Goal: Task Accomplishment & Management: Manage account settings

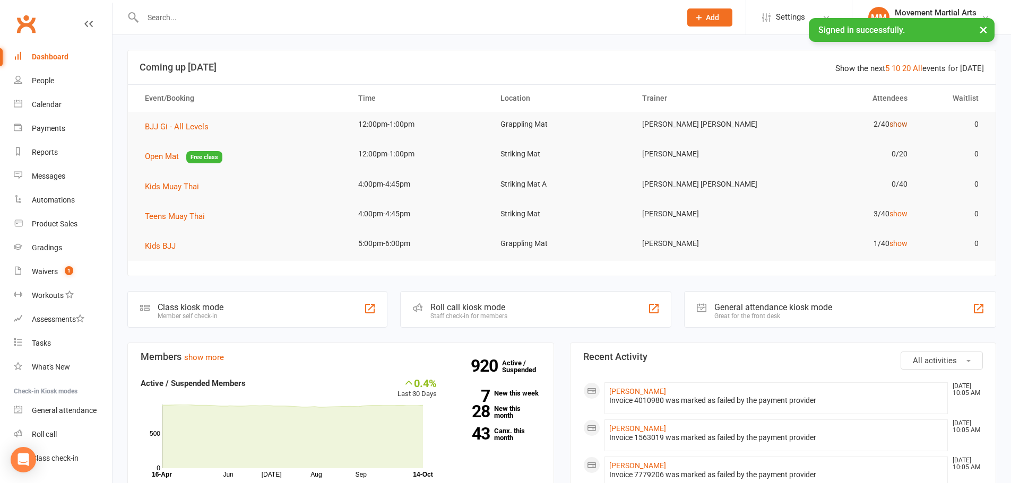
click at [900, 122] on link "show" at bounding box center [898, 124] width 18 height 8
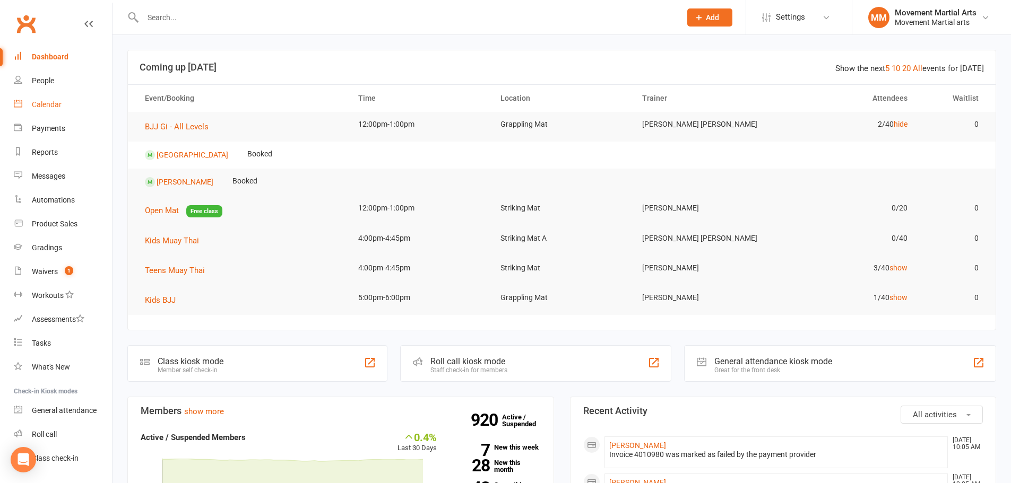
click at [56, 106] on div "Calendar" at bounding box center [47, 104] width 30 height 8
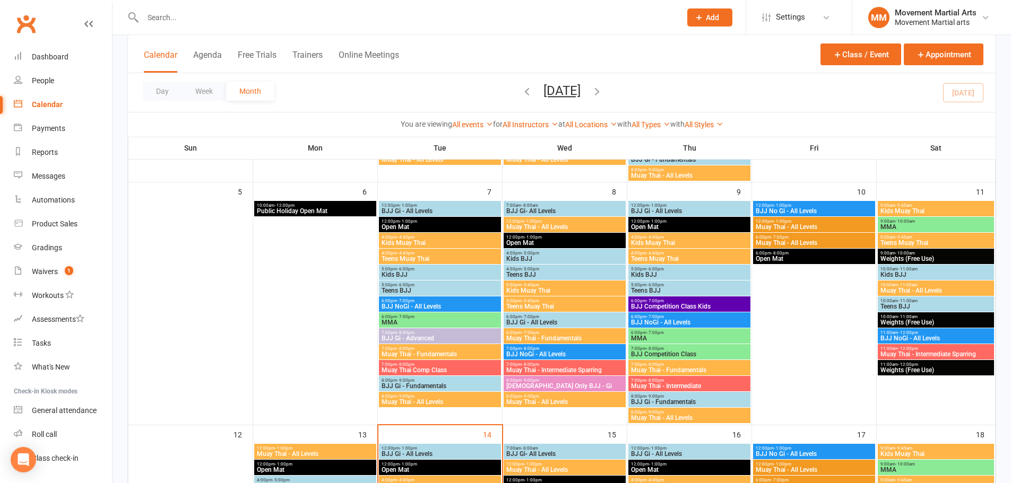
scroll to position [248, 0]
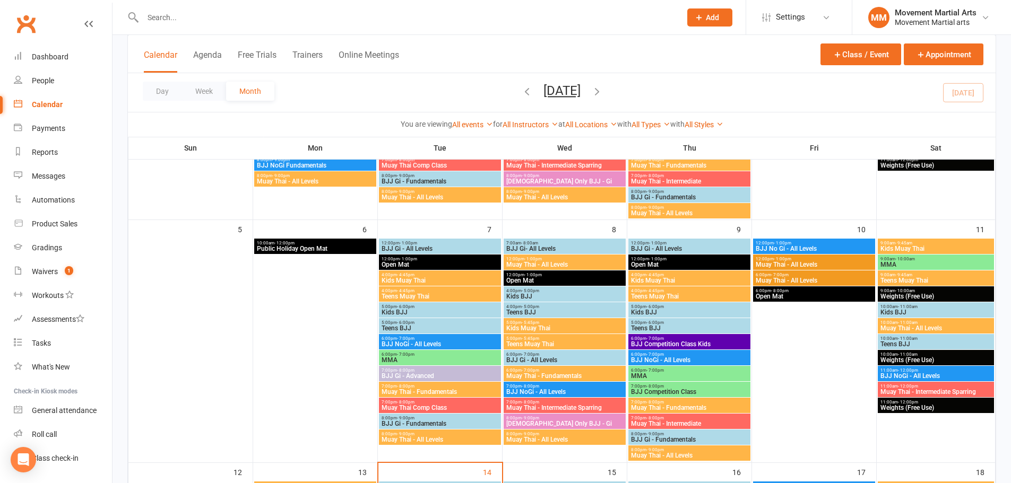
click at [676, 403] on span "7:00pm - 8:00pm" at bounding box center [689, 402] width 118 height 5
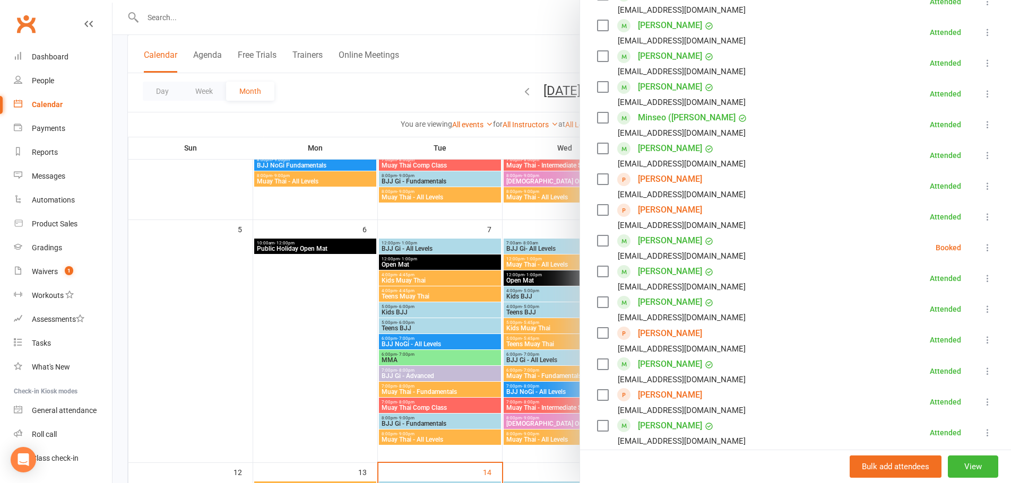
scroll to position [371, 0]
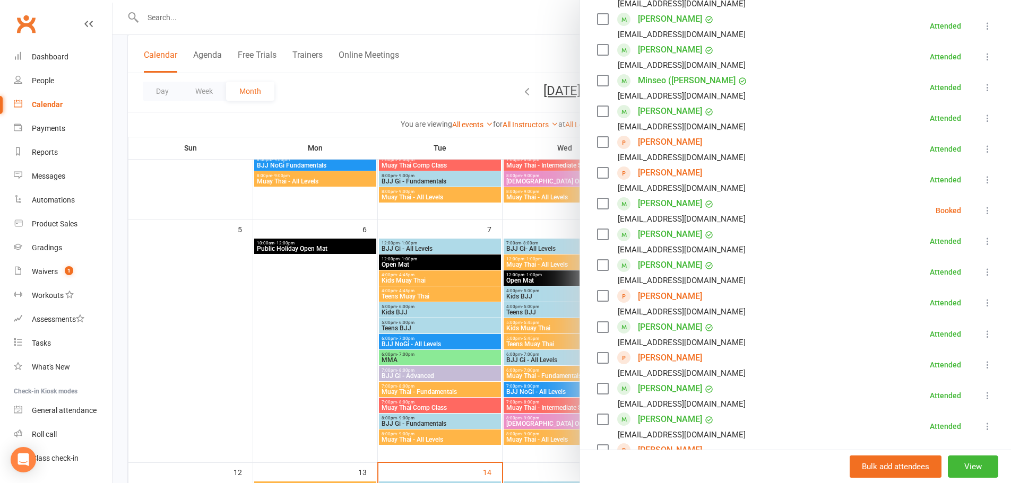
click at [674, 265] on link "[PERSON_NAME]" at bounding box center [670, 265] width 64 height 17
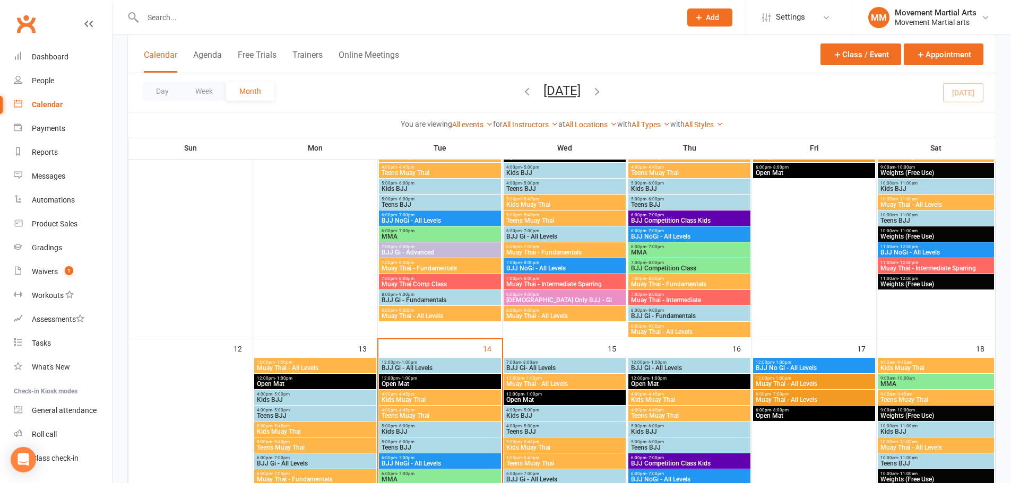
scroll to position [619, 0]
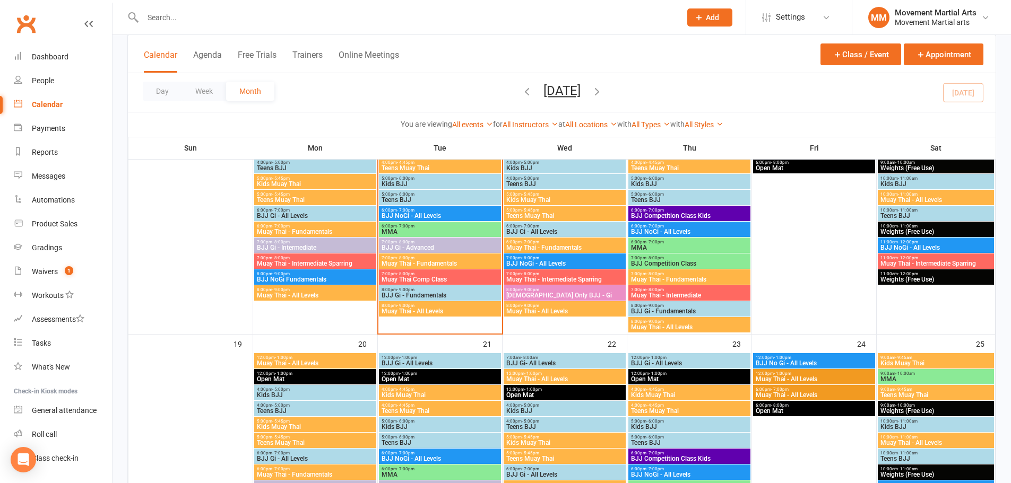
click at [679, 279] on span "Muay Thai - Fundamentals" at bounding box center [689, 279] width 118 height 6
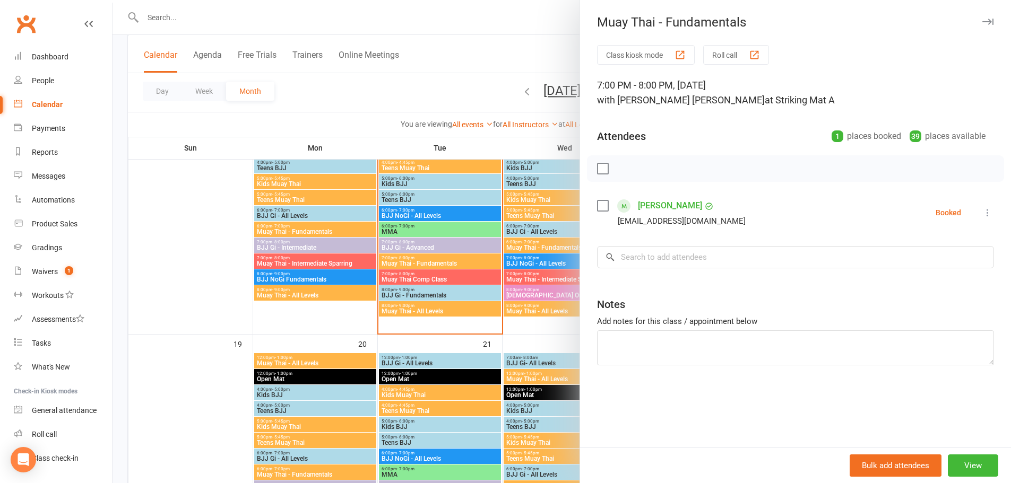
click at [495, 244] on div at bounding box center [561, 241] width 898 height 483
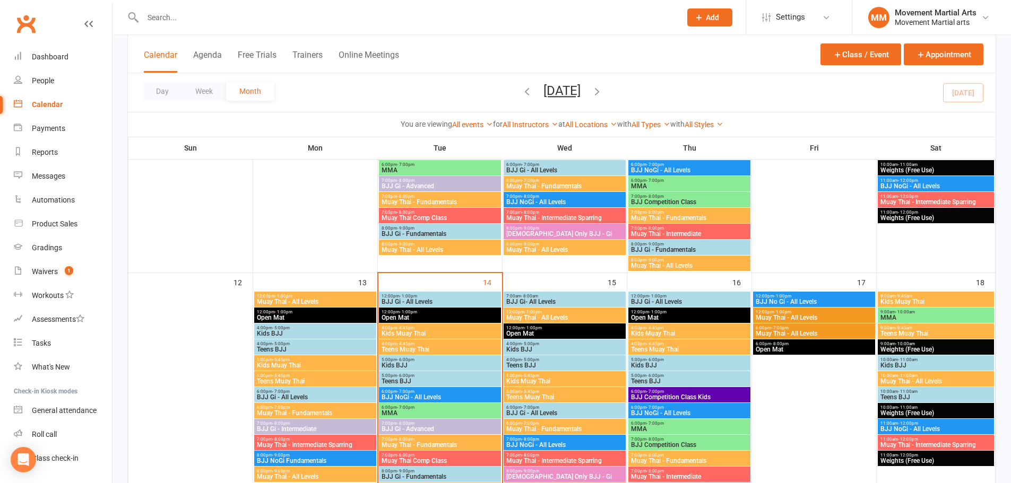
scroll to position [371, 0]
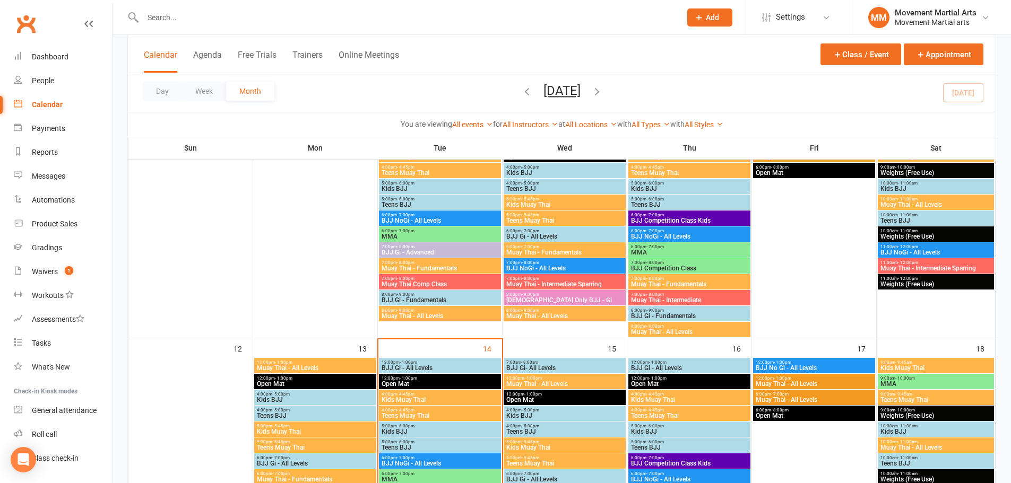
click at [655, 280] on span "- 8:00pm" at bounding box center [655, 278] width 18 height 5
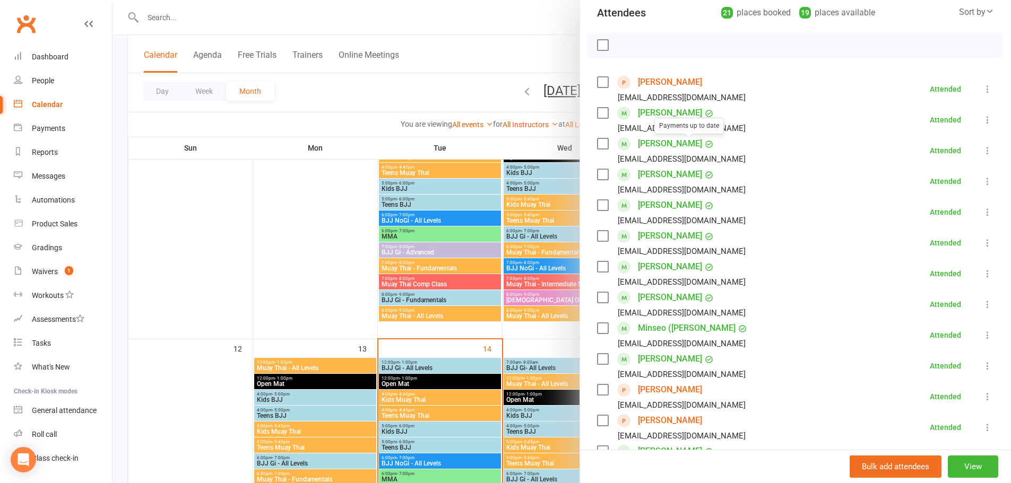
scroll to position [248, 0]
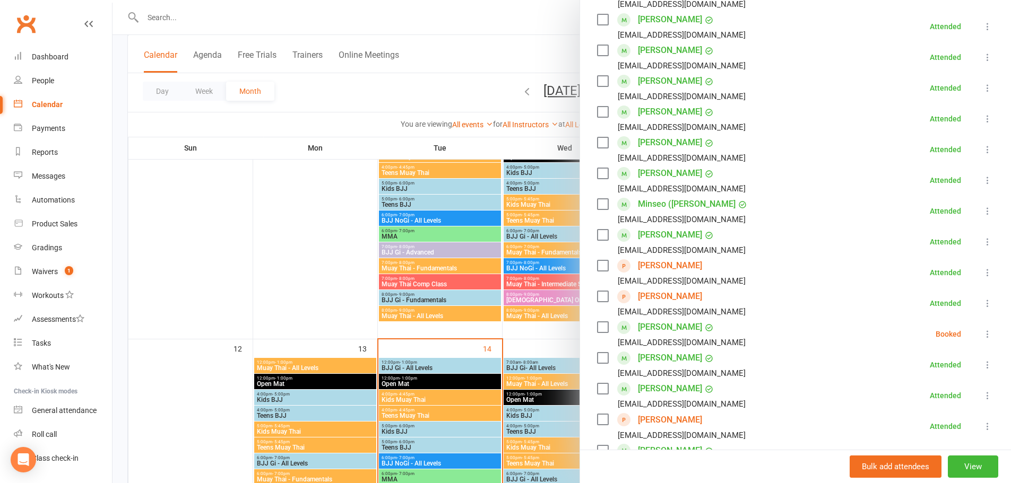
click at [680, 327] on link "[PERSON_NAME]" at bounding box center [670, 327] width 64 height 17
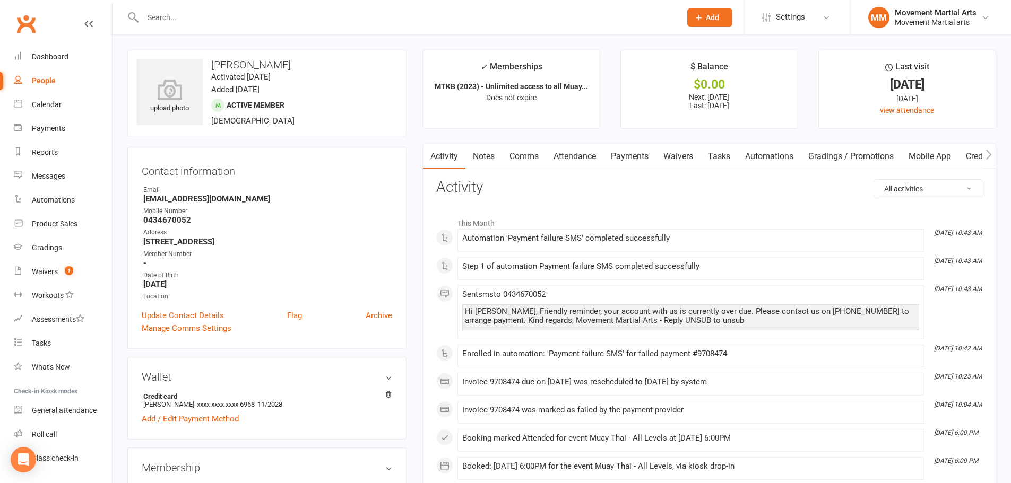
click at [629, 166] on link "Payments" at bounding box center [629, 156] width 53 height 24
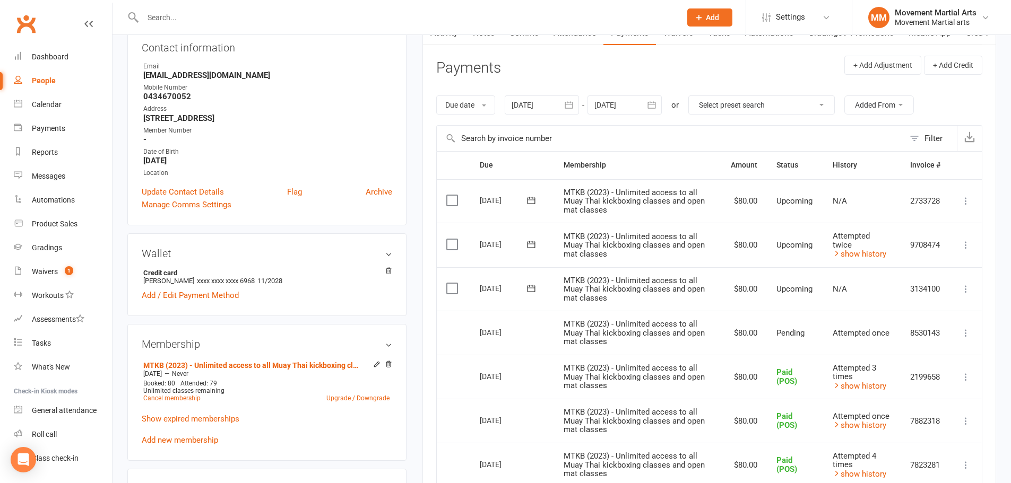
scroll to position [248, 0]
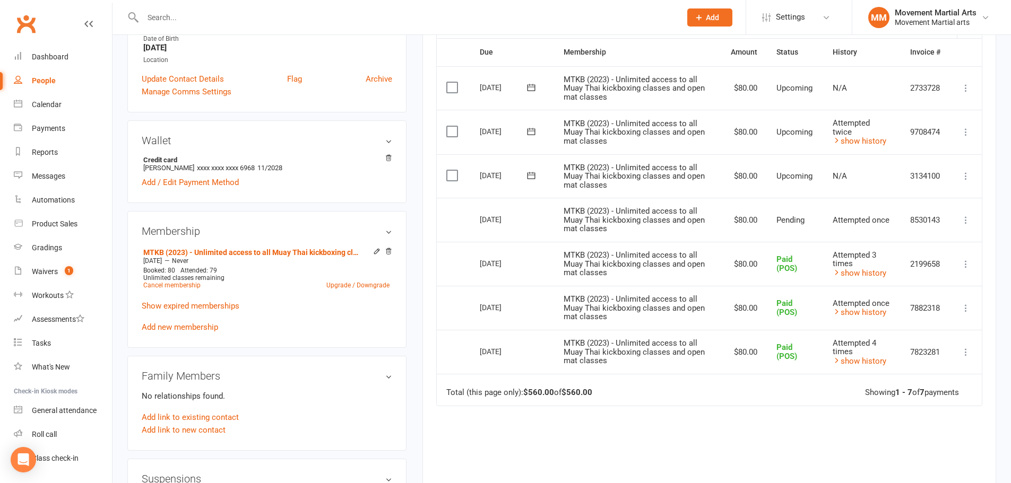
scroll to position [248, 0]
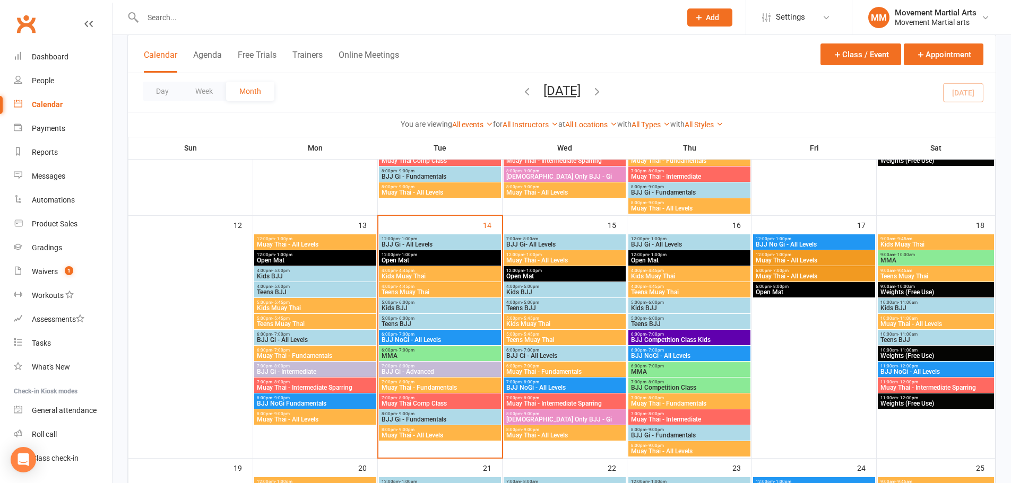
scroll to position [248, 0]
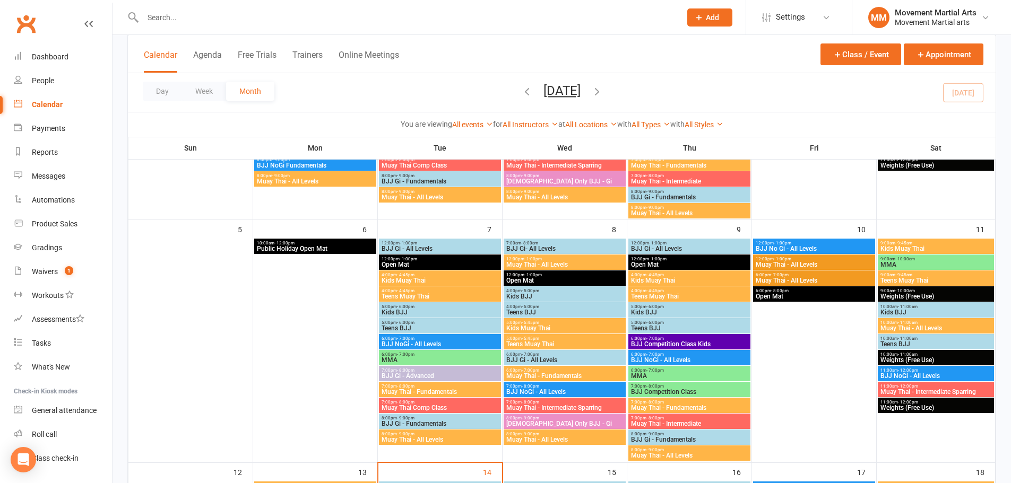
click at [662, 400] on span "- 8:00pm" at bounding box center [655, 402] width 18 height 5
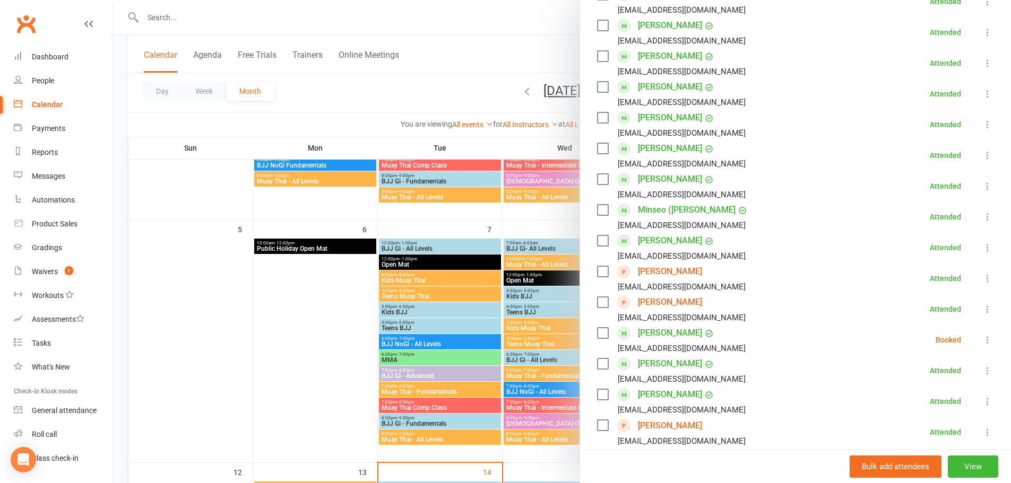
scroll to position [371, 0]
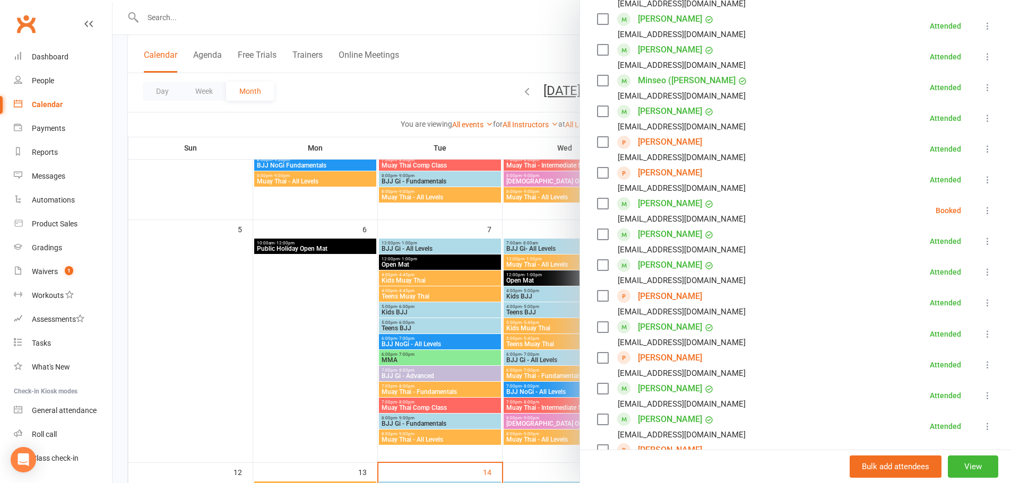
click at [672, 263] on link "[PERSON_NAME]" at bounding box center [670, 265] width 64 height 17
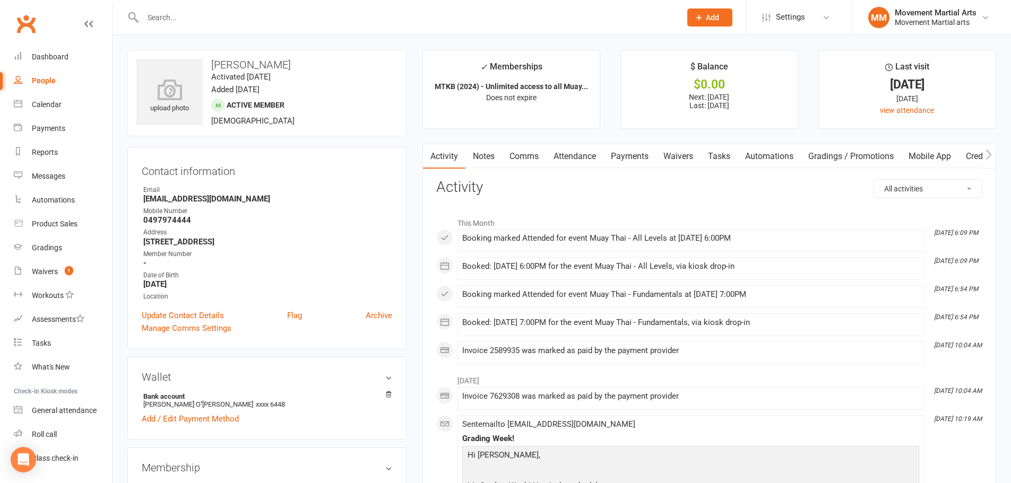
click at [624, 160] on link "Payments" at bounding box center [629, 156] width 53 height 24
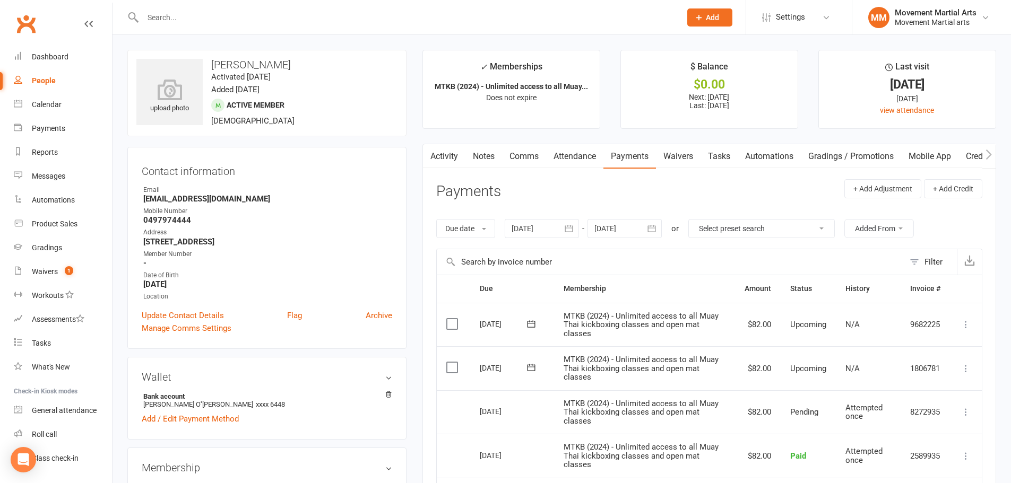
click at [564, 227] on button "button" at bounding box center [569, 228] width 19 height 19
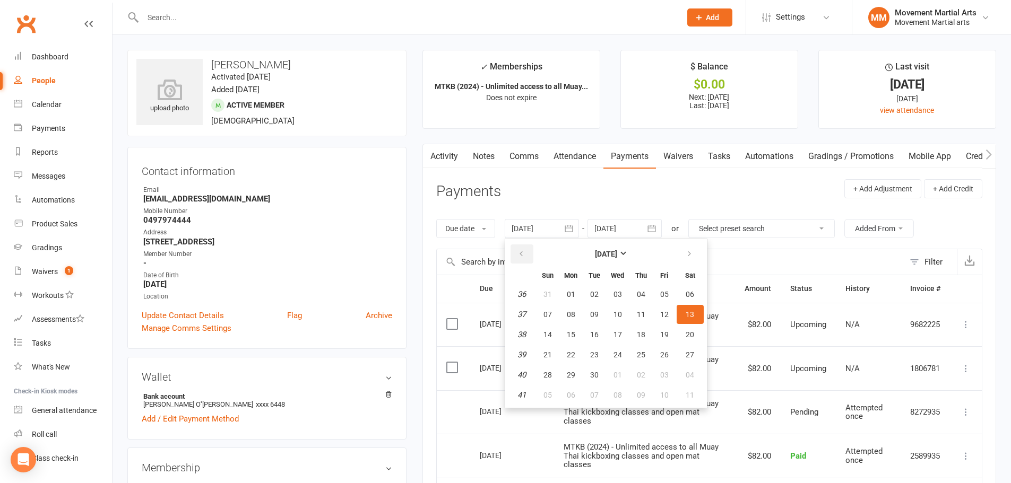
click at [527, 254] on button "button" at bounding box center [521, 254] width 23 height 19
click at [526, 254] on button "button" at bounding box center [521, 254] width 23 height 19
click at [525, 254] on icon "button" at bounding box center [520, 254] width 7 height 8
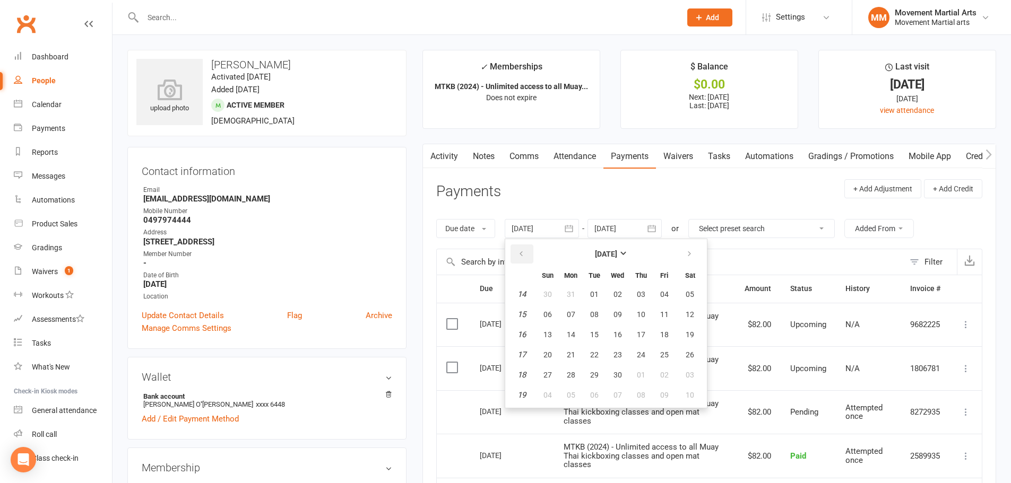
click at [525, 254] on icon "button" at bounding box center [520, 254] width 7 height 8
click at [524, 254] on icon "button" at bounding box center [520, 254] width 7 height 8
click at [614, 292] on span "01" at bounding box center [617, 294] width 8 height 8
type input "[DATE]"
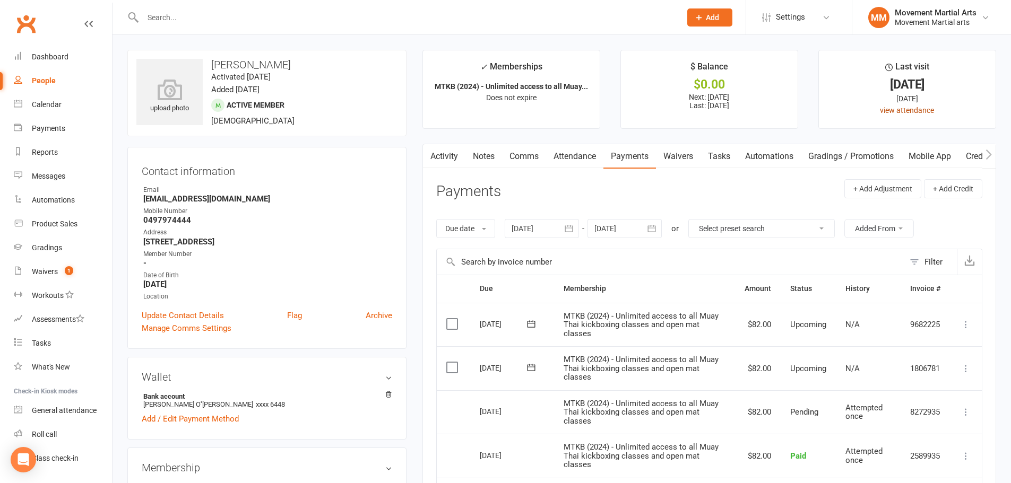
click at [896, 111] on link "view attendance" at bounding box center [907, 110] width 54 height 8
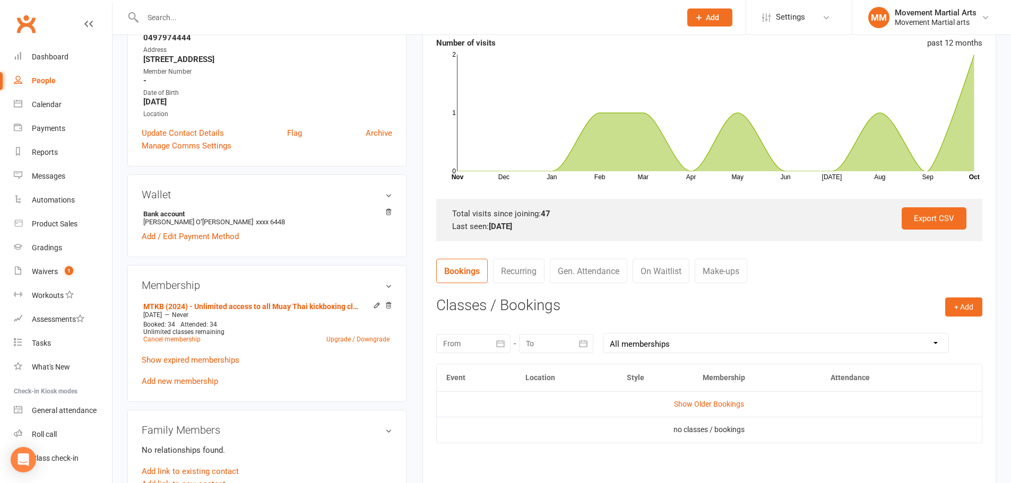
scroll to position [248, 0]
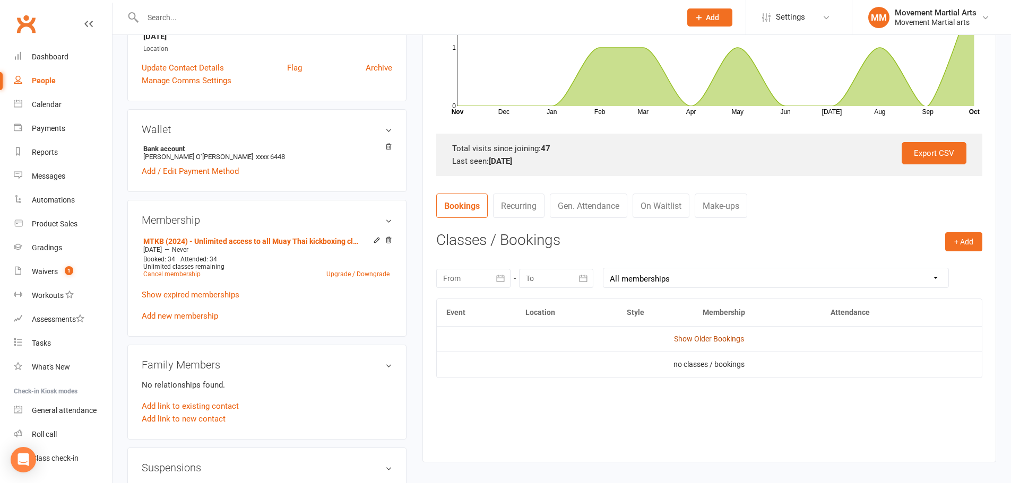
click at [686, 335] on link "Show Older Bookings" at bounding box center [709, 339] width 70 height 8
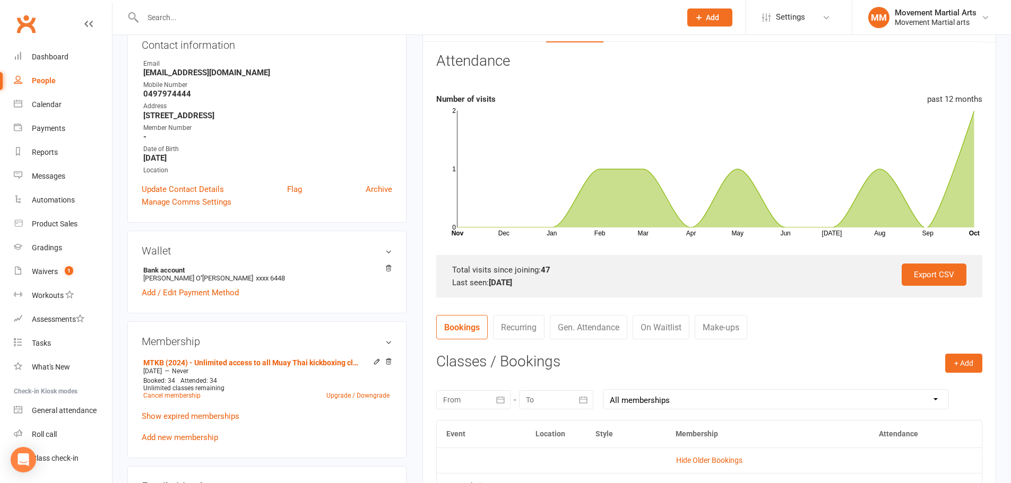
scroll to position [0, 0]
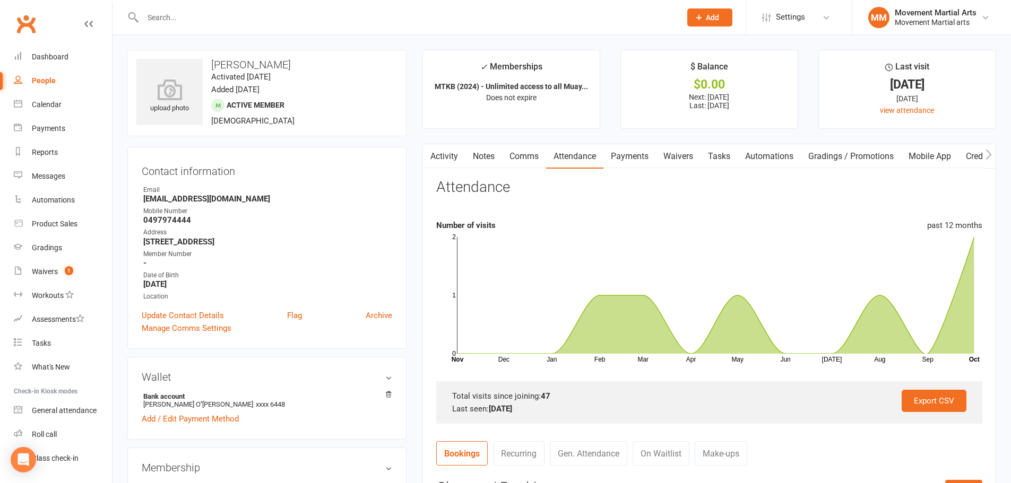
click at [630, 159] on link "Payments" at bounding box center [629, 156] width 53 height 24
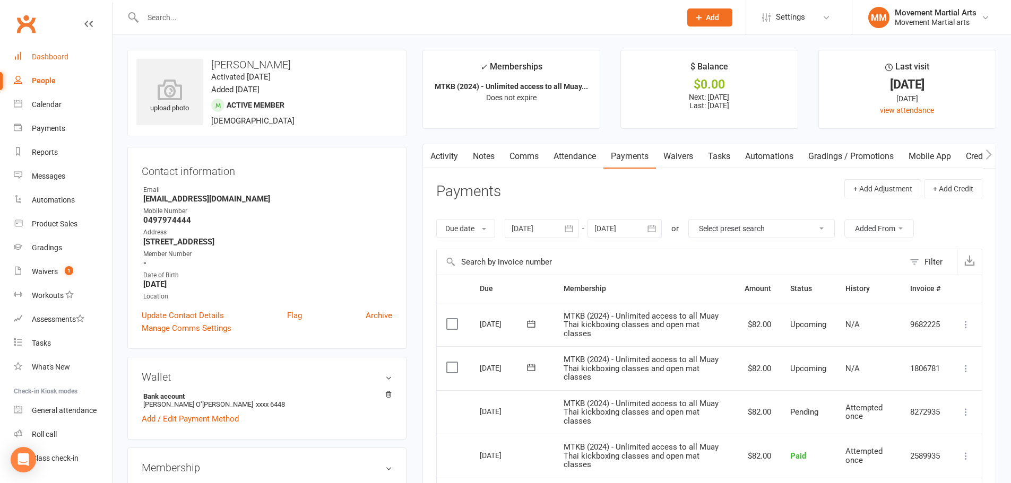
click at [60, 53] on div "Dashboard" at bounding box center [50, 57] width 37 height 8
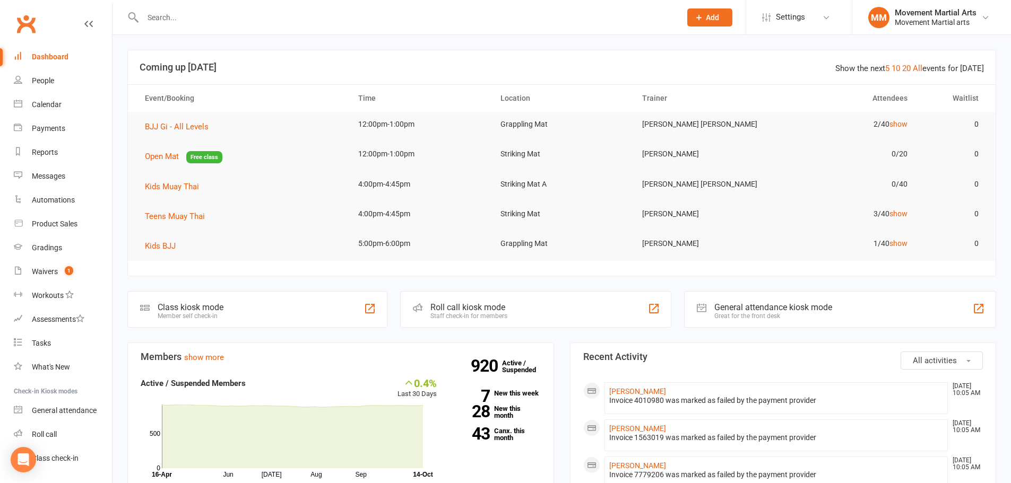
click at [188, 13] on div at bounding box center [400, 17] width 546 height 34
click at [194, 18] on input "text" at bounding box center [407, 17] width 534 height 15
click at [196, 19] on input "text" at bounding box center [407, 17] width 534 height 15
click at [196, 20] on input "text" at bounding box center [407, 17] width 534 height 15
click at [183, 21] on input "text" at bounding box center [407, 17] width 534 height 15
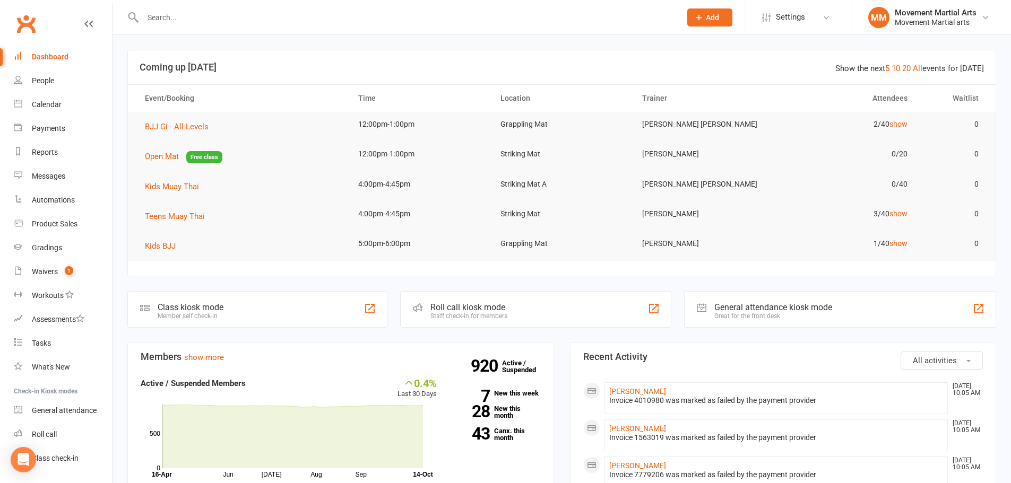
click at [180, 20] on input "text" at bounding box center [407, 17] width 534 height 15
click at [180, 19] on input "text" at bounding box center [407, 17] width 534 height 15
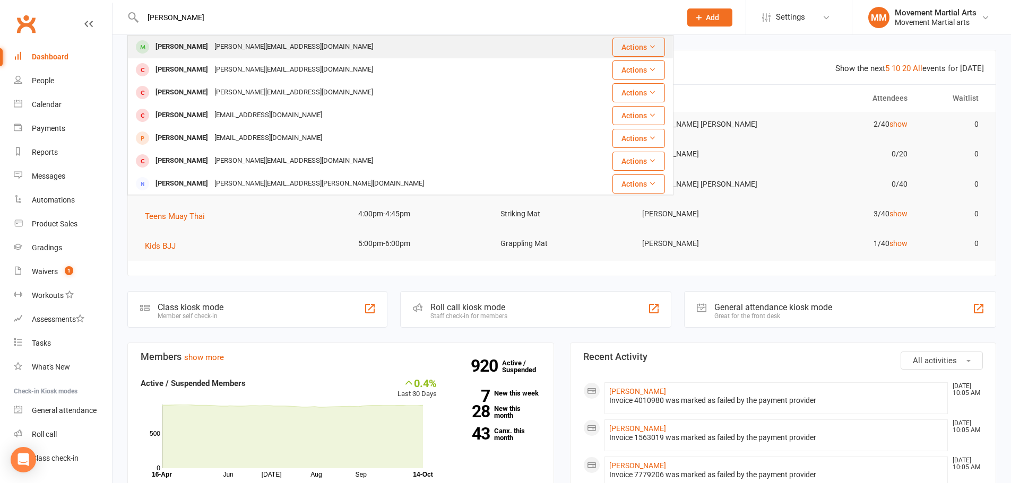
type input "[PERSON_NAME]"
click at [176, 41] on div "[PERSON_NAME]" at bounding box center [181, 46] width 59 height 15
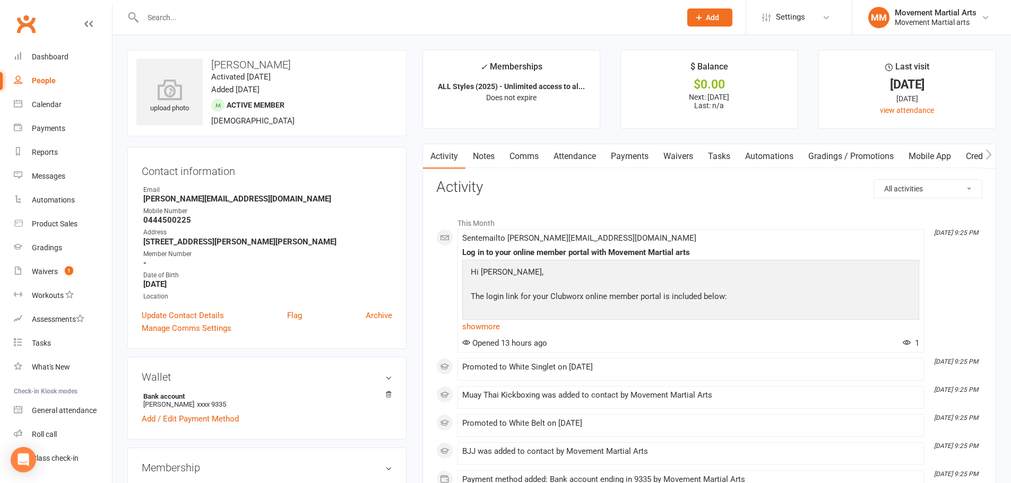
click at [253, 23] on input "text" at bounding box center [407, 17] width 534 height 15
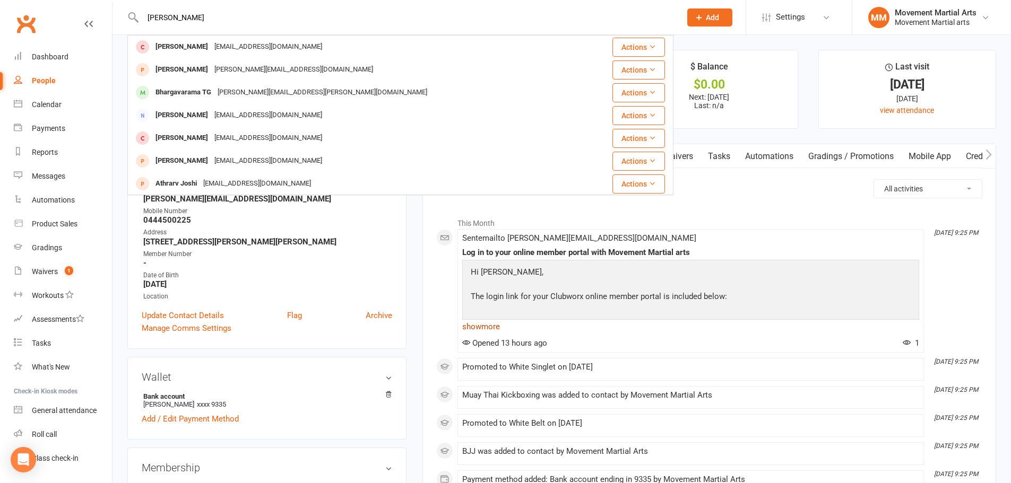
type input "[PERSON_NAME]"
click at [738, 322] on link "show more" at bounding box center [690, 326] width 457 height 15
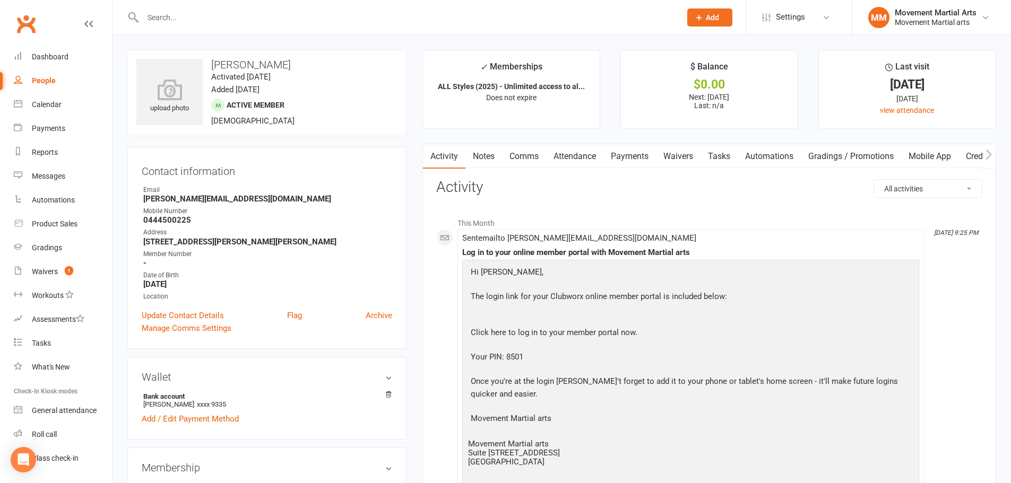
click at [630, 161] on link "Payments" at bounding box center [629, 156] width 53 height 24
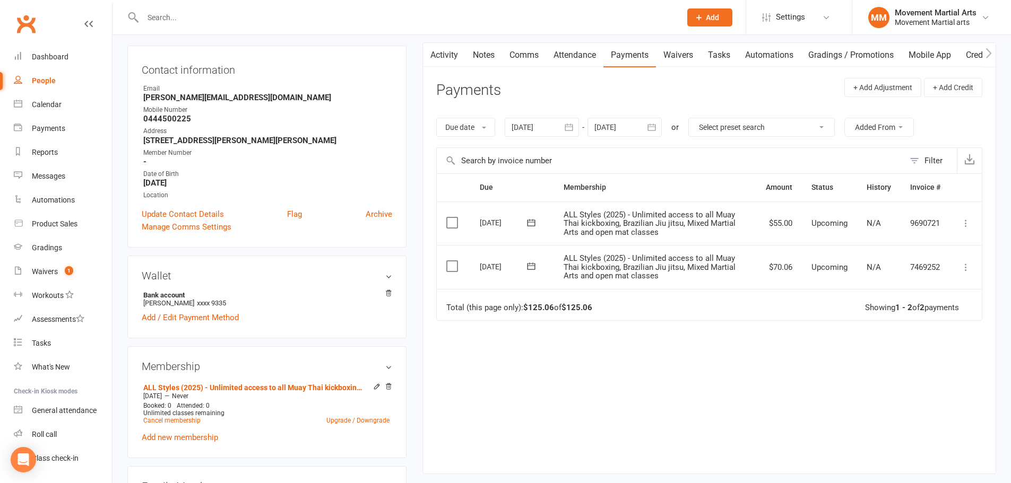
scroll to position [124, 0]
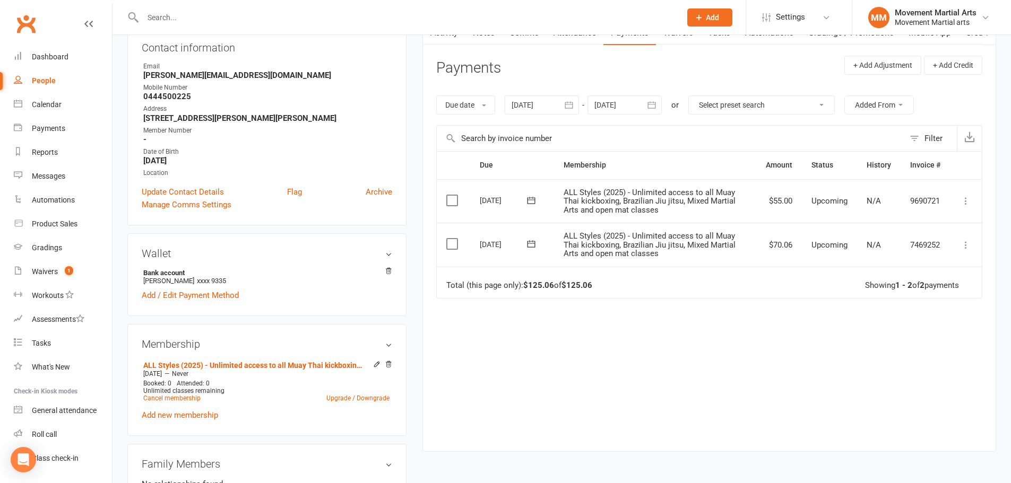
click at [536, 112] on div at bounding box center [542, 105] width 74 height 19
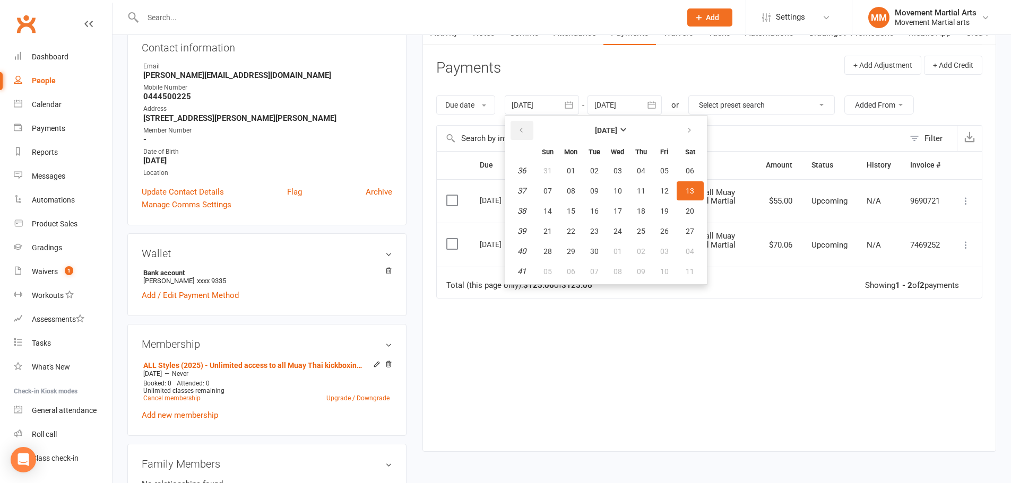
click at [525, 129] on icon "button" at bounding box center [520, 130] width 7 height 8
drag, startPoint x: 525, startPoint y: 129, endPoint x: 563, endPoint y: 150, distance: 43.9
click at [525, 130] on icon "button" at bounding box center [520, 130] width 7 height 8
click at [592, 167] on span "03" at bounding box center [594, 171] width 8 height 8
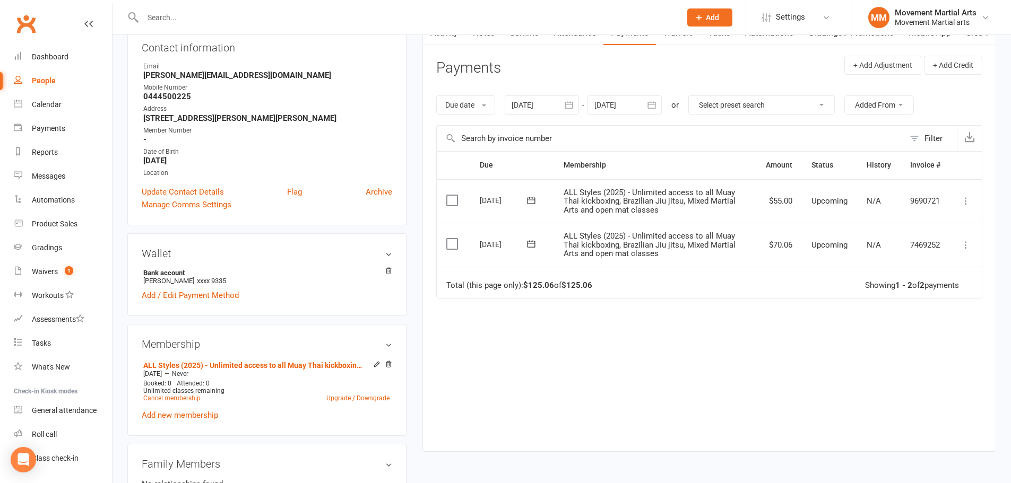
click at [510, 105] on div at bounding box center [542, 105] width 74 height 19
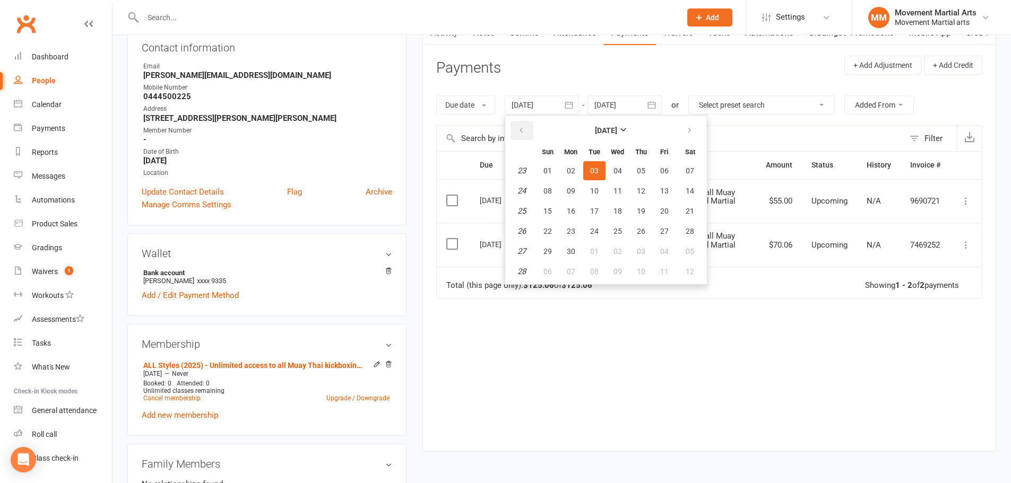
click at [519, 125] on button "button" at bounding box center [521, 130] width 23 height 19
drag, startPoint x: 519, startPoint y: 127, endPoint x: 557, endPoint y: 154, distance: 46.4
click at [519, 131] on icon "button" at bounding box center [520, 130] width 7 height 8
click at [594, 180] on button "25" at bounding box center [594, 170] width 22 height 19
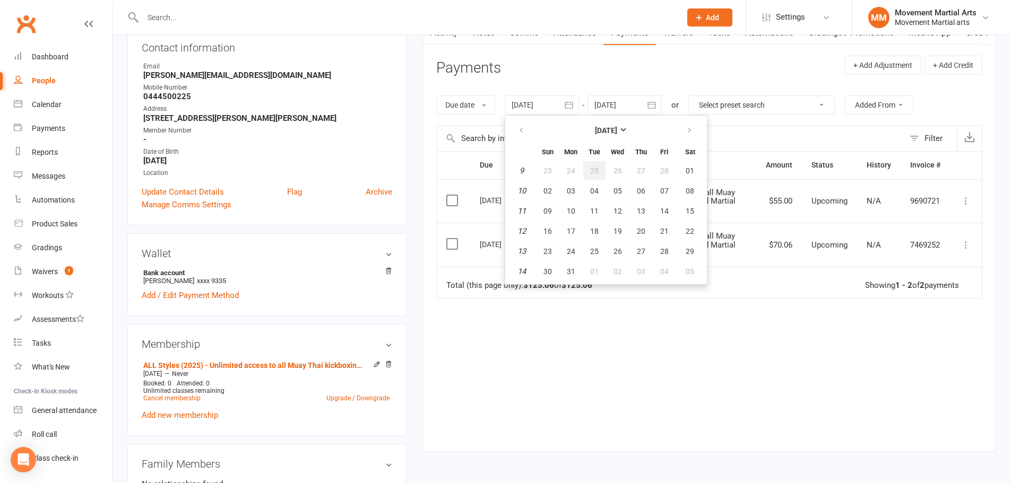
type input "[DATE]"
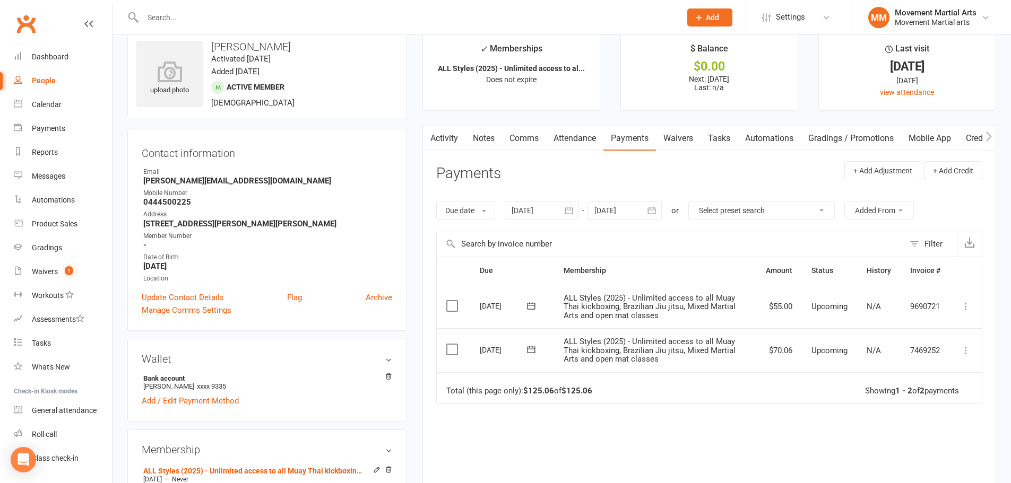
scroll to position [0, 0]
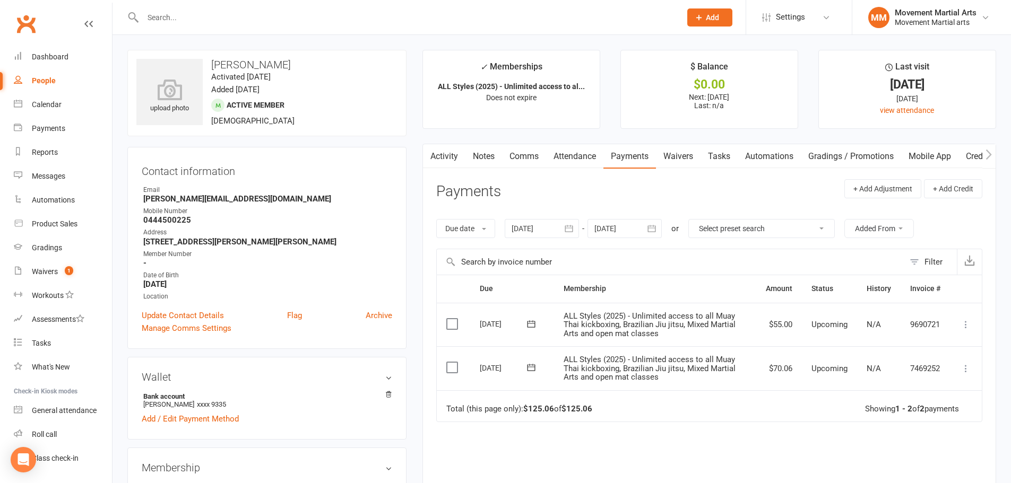
click at [231, 15] on input "text" at bounding box center [407, 17] width 534 height 15
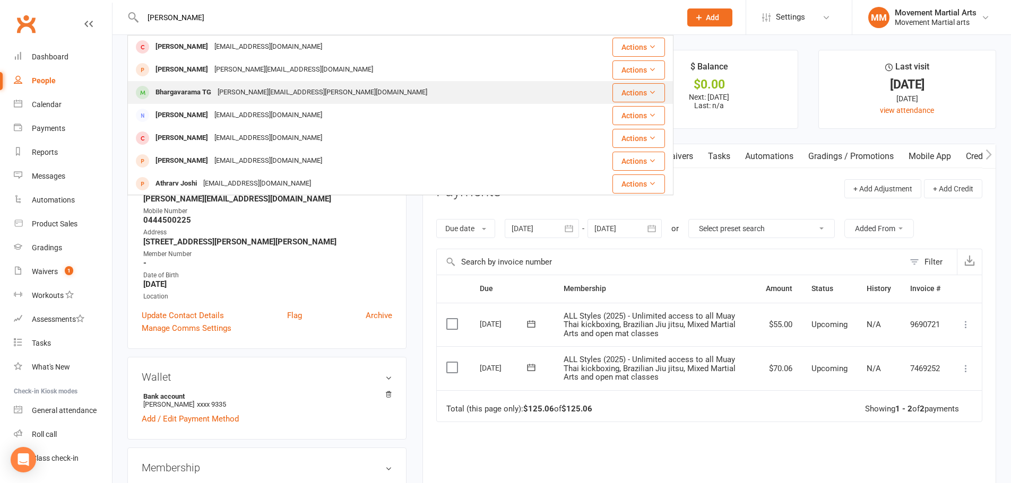
type input "[PERSON_NAME]"
click at [252, 83] on div "Bhargavarama TG [EMAIL_ADDRESS][PERSON_NAME][DOMAIN_NAME]" at bounding box center [355, 93] width 454 height 22
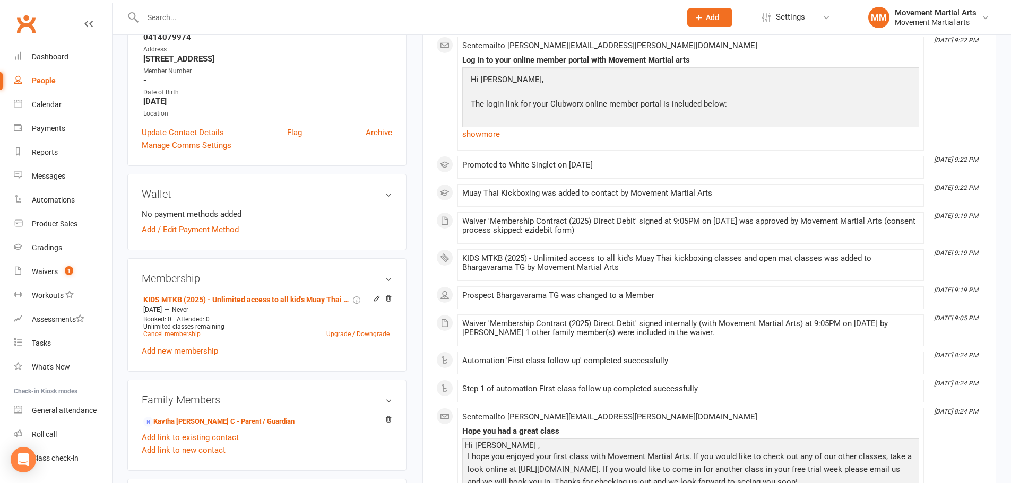
scroll to position [248, 0]
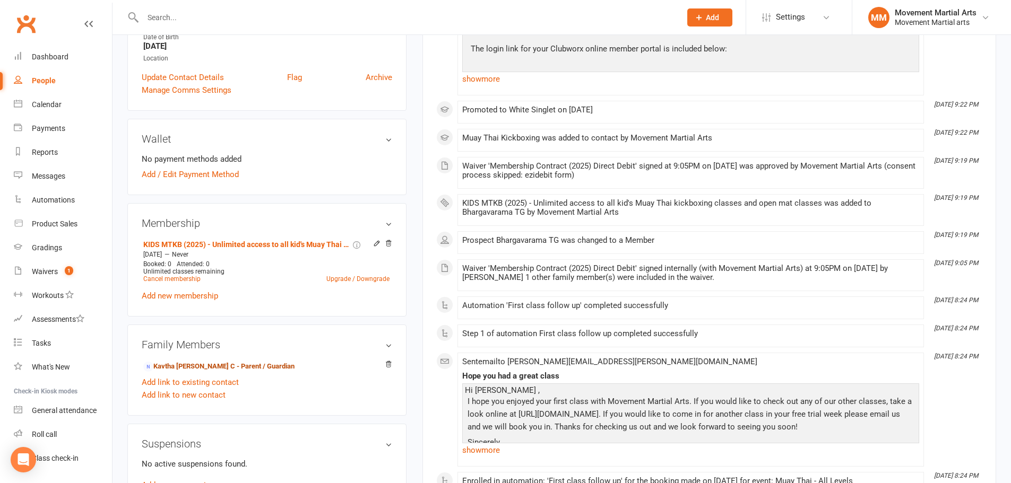
click at [202, 361] on link "Kavtha [PERSON_NAME] C - Parent / Guardian" at bounding box center [218, 366] width 151 height 11
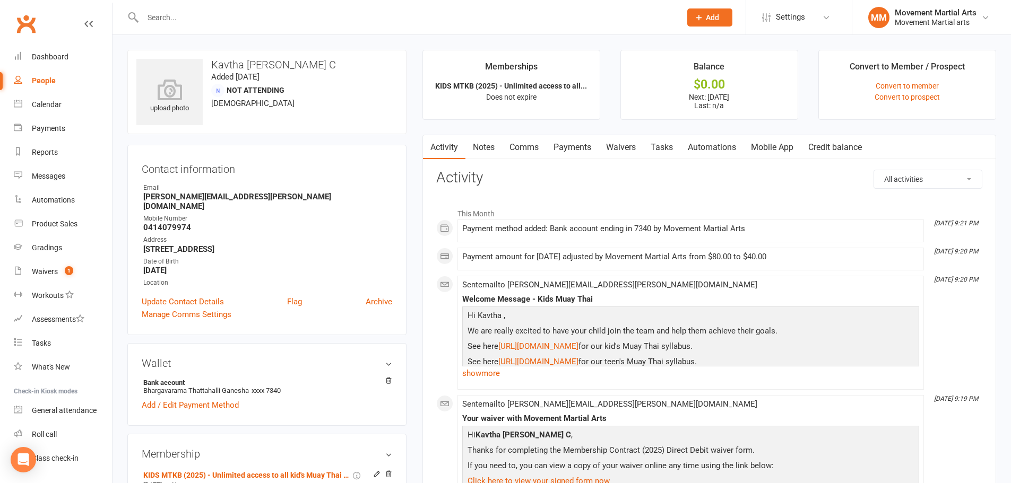
click at [568, 148] on link "Payments" at bounding box center [572, 147] width 53 height 24
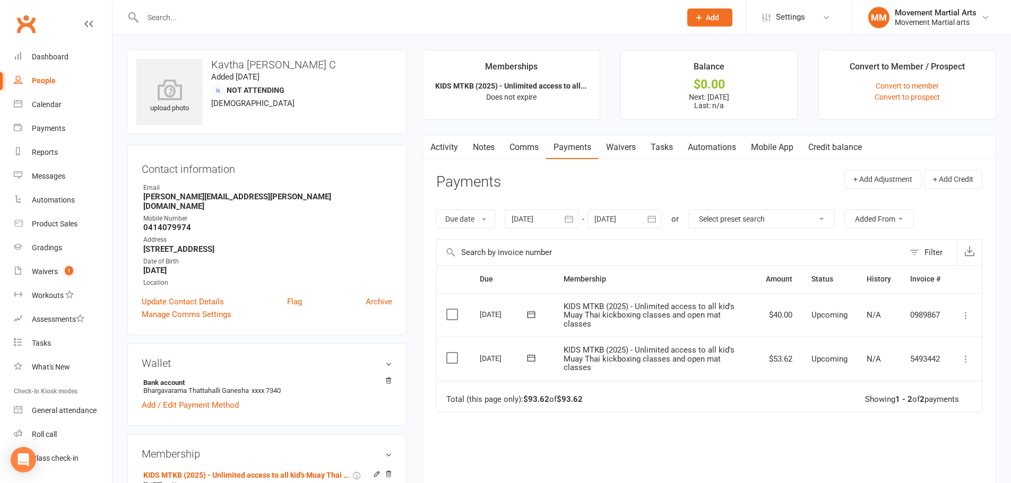
click at [626, 424] on div "Due Contact Membership Amount Status History Invoice # Select this [DATE] Kavth…" at bounding box center [709, 407] width 546 height 284
click at [249, 15] on input "text" at bounding box center [407, 17] width 534 height 15
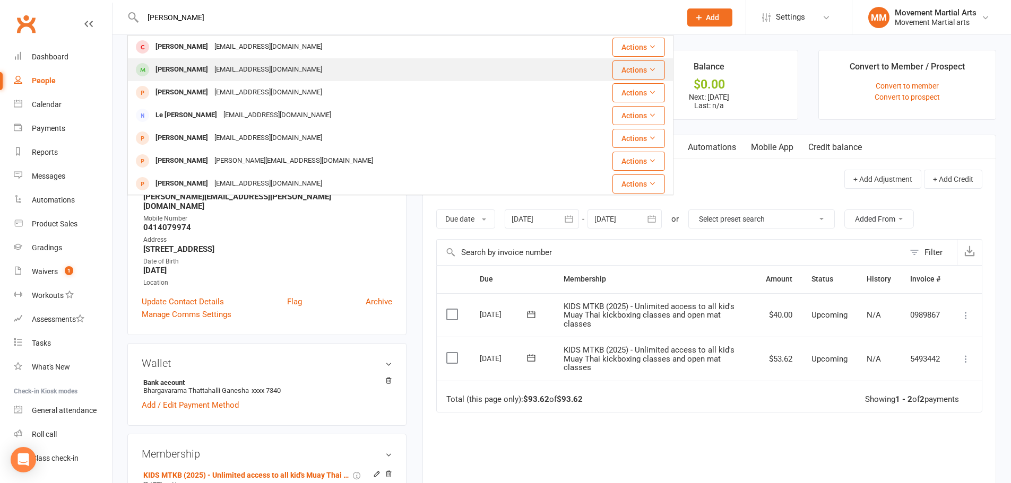
type input "[PERSON_NAME]"
click at [270, 72] on div "[PERSON_NAME] [EMAIL_ADDRESS][DOMAIN_NAME]" at bounding box center [347, 70] width 438 height 22
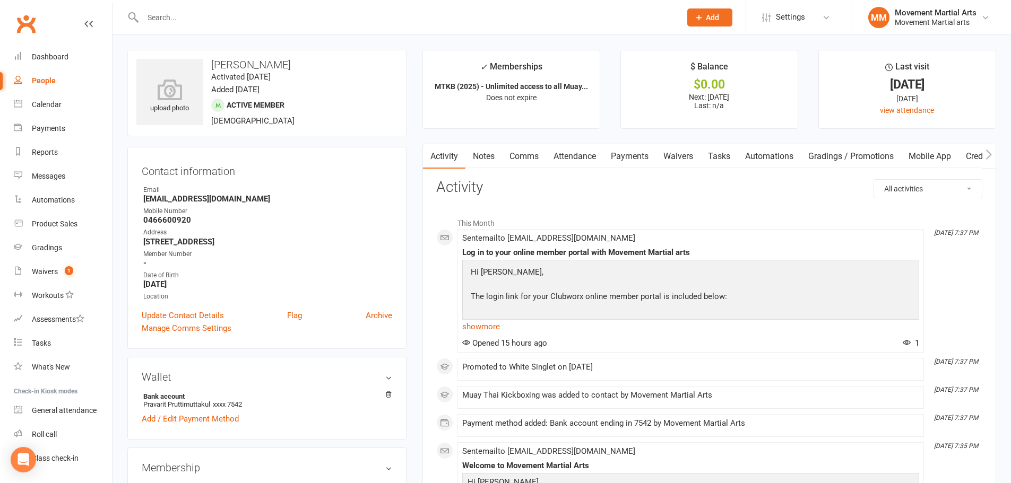
click at [624, 158] on link "Payments" at bounding box center [629, 156] width 53 height 24
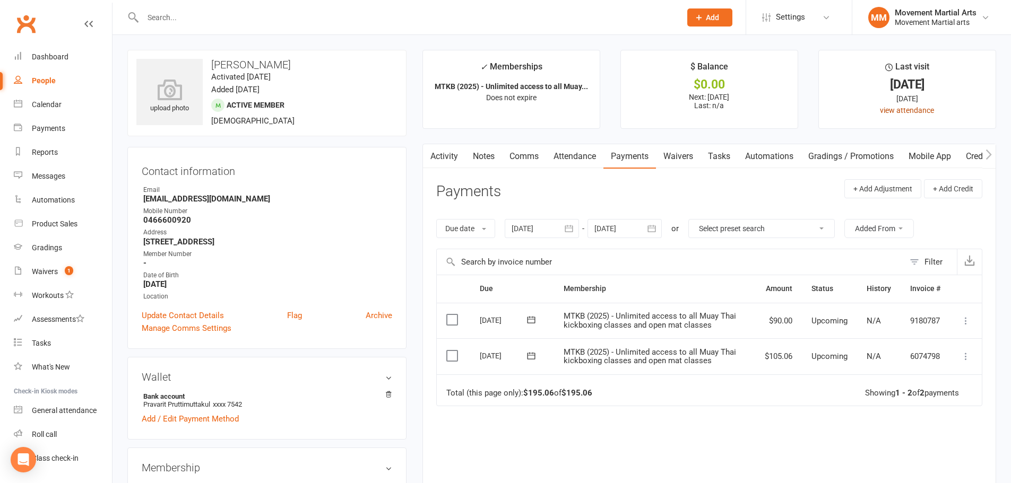
click at [886, 108] on link "view attendance" at bounding box center [907, 110] width 54 height 8
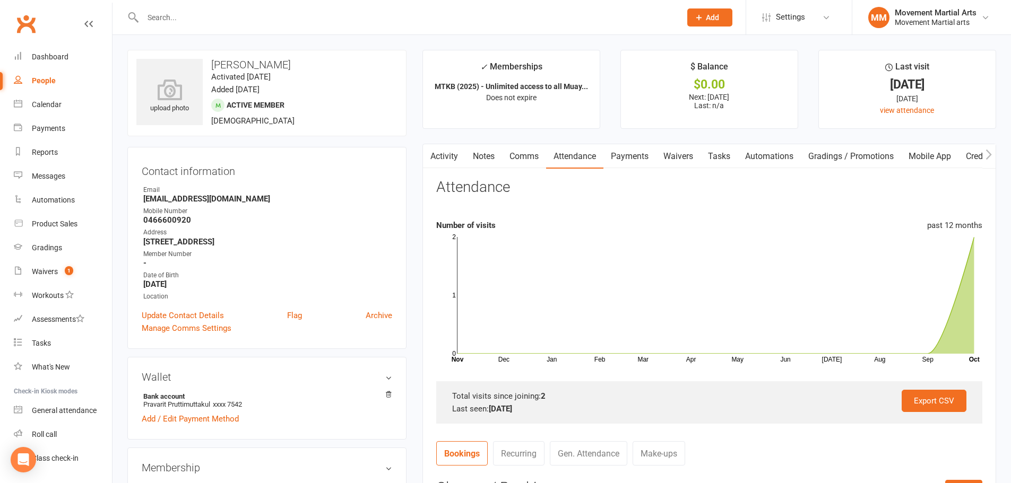
click at [635, 157] on link "Payments" at bounding box center [629, 156] width 53 height 24
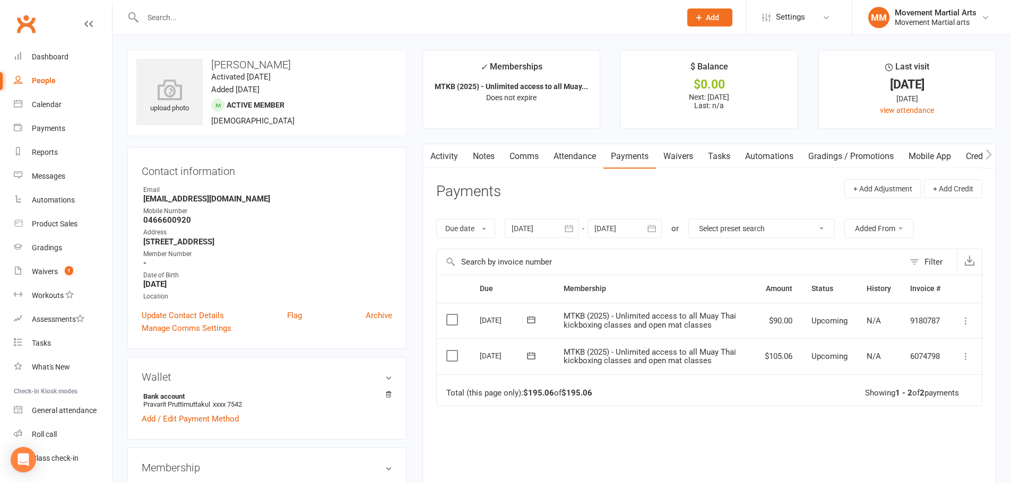
click at [210, 22] on input "text" at bounding box center [407, 17] width 534 height 15
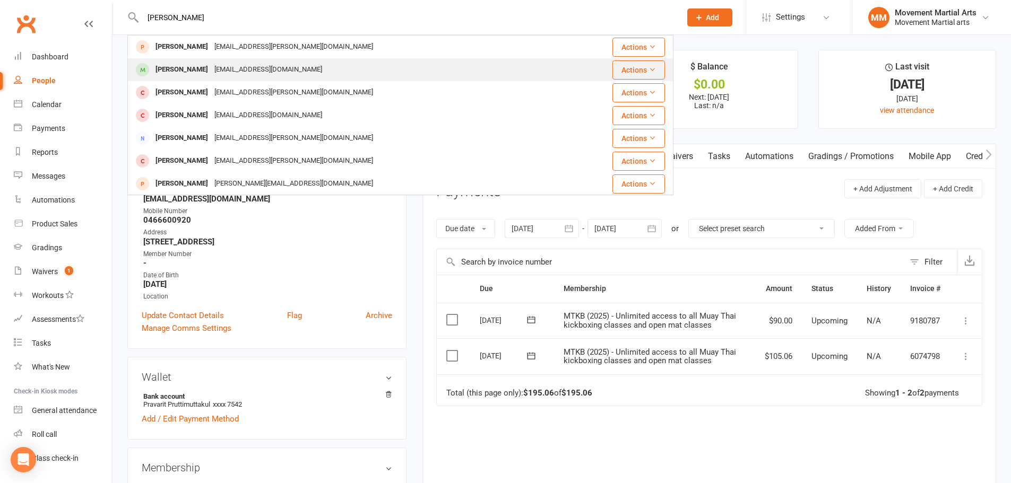
type input "[PERSON_NAME]"
click at [228, 66] on div "[EMAIL_ADDRESS][DOMAIN_NAME]" at bounding box center [268, 69] width 114 height 15
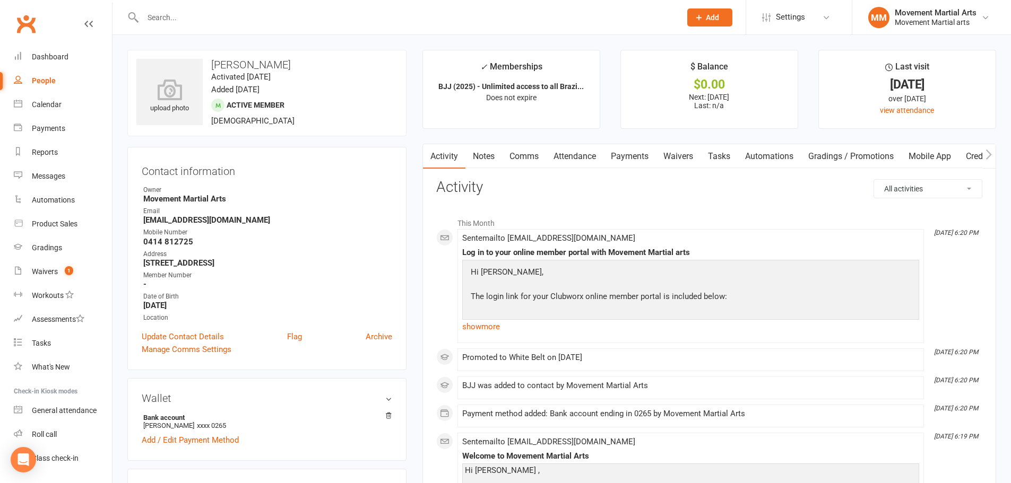
click at [588, 155] on link "Attendance" at bounding box center [574, 156] width 57 height 24
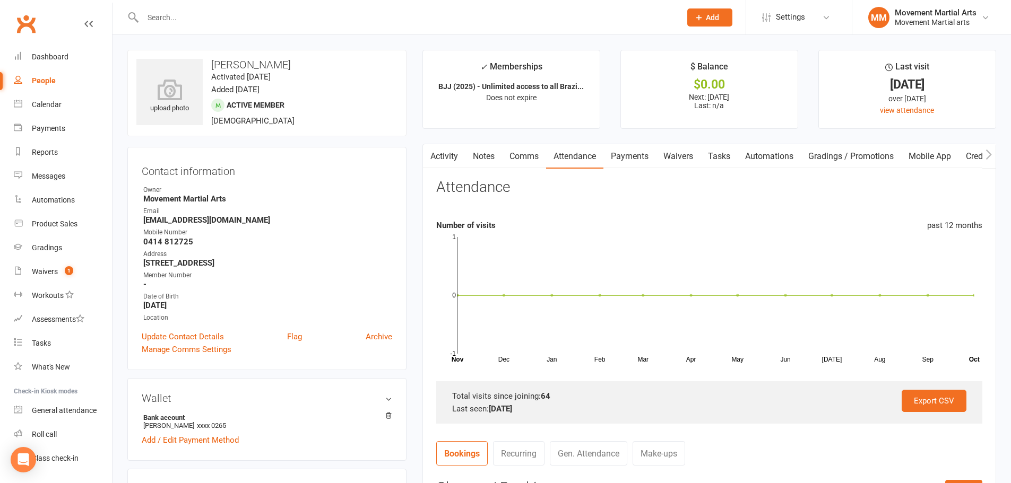
click at [627, 155] on link "Payments" at bounding box center [629, 156] width 53 height 24
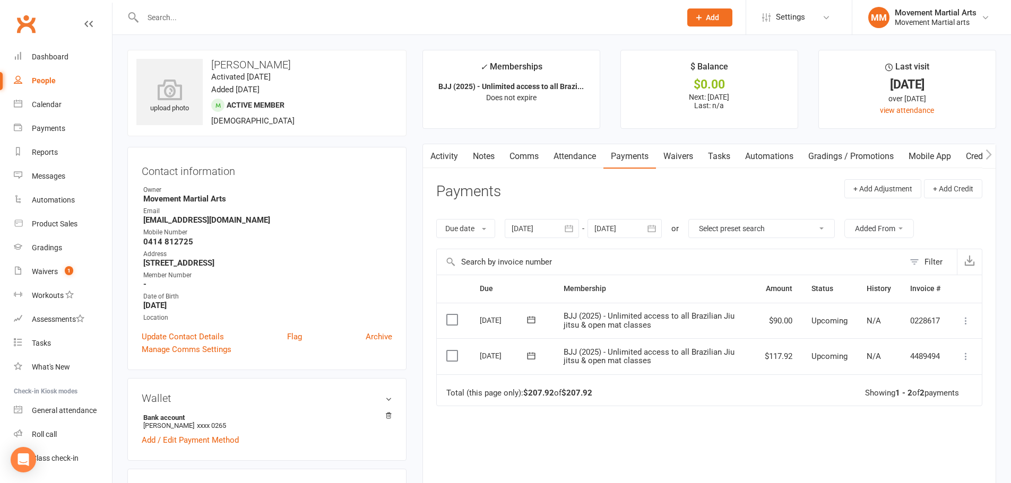
click at [575, 152] on link "Attendance" at bounding box center [574, 156] width 57 height 24
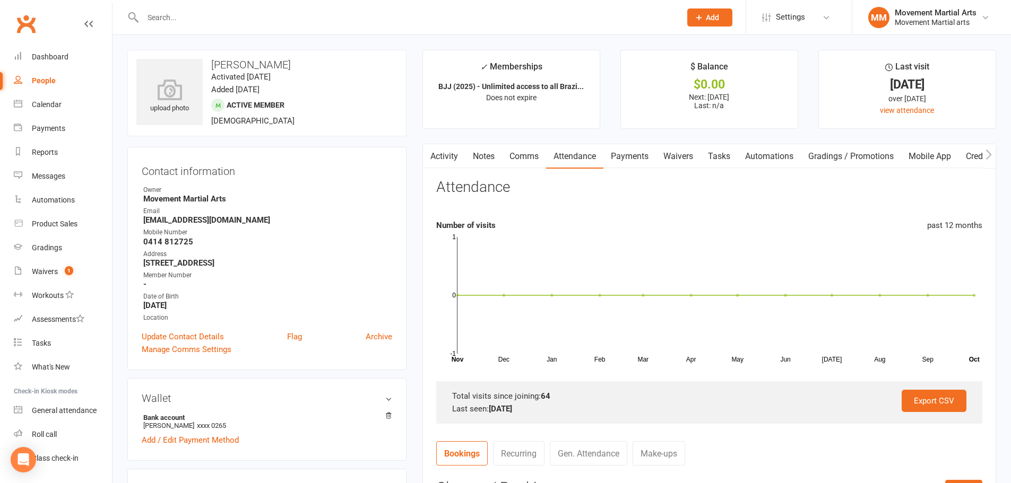
click at [449, 159] on link "Activity" at bounding box center [444, 156] width 42 height 24
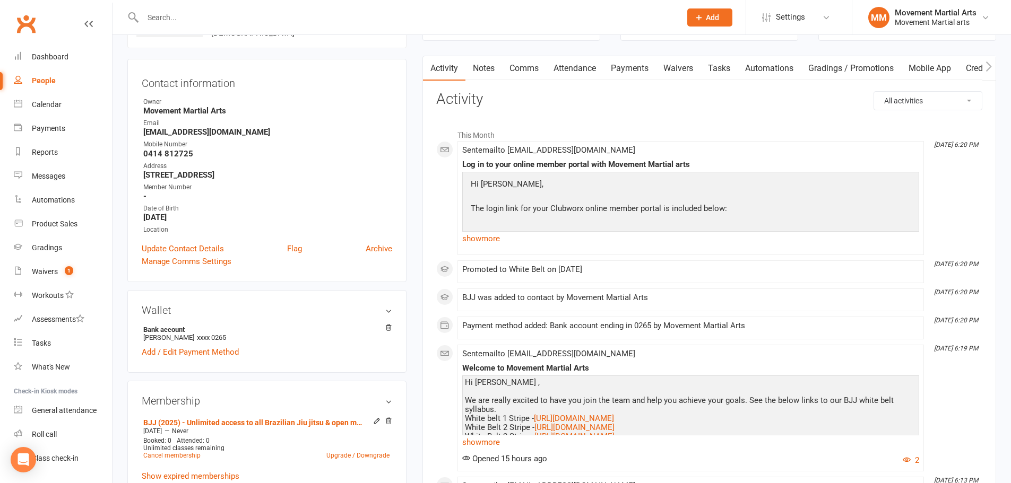
scroll to position [371, 0]
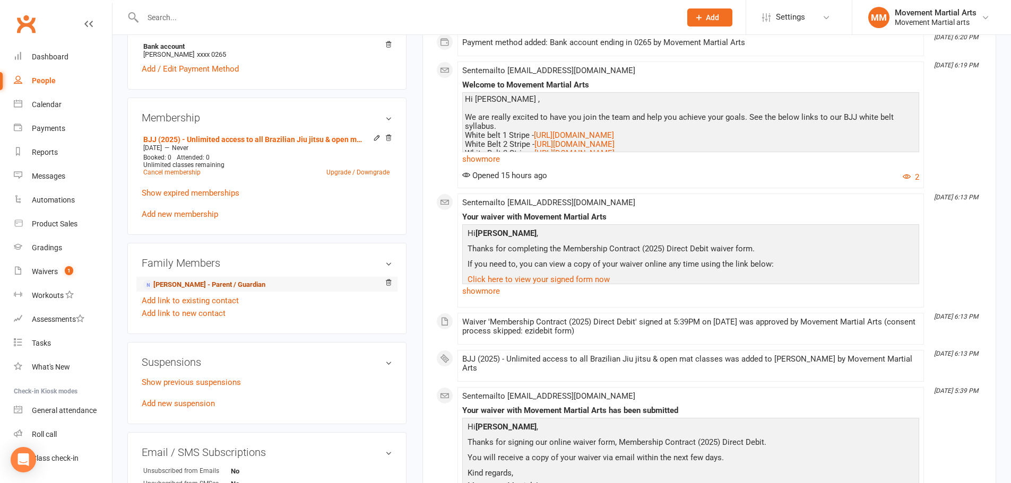
click at [253, 282] on link "[PERSON_NAME] - Parent / Guardian" at bounding box center [204, 285] width 122 height 11
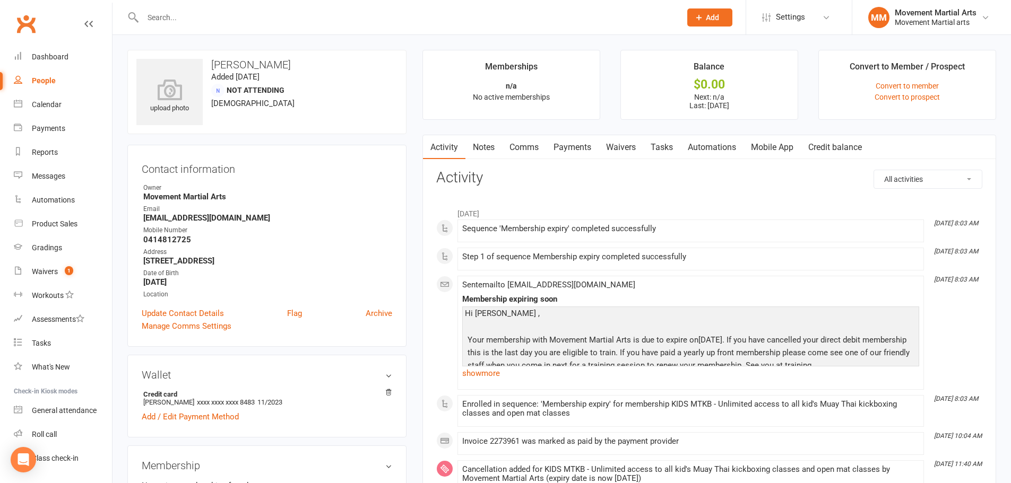
click at [567, 151] on link "Payments" at bounding box center [572, 147] width 53 height 24
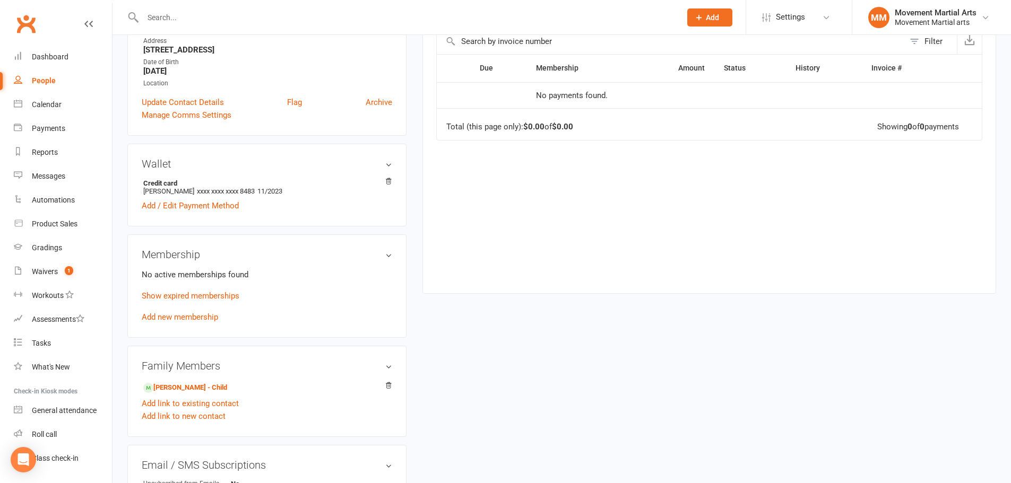
scroll to position [371, 0]
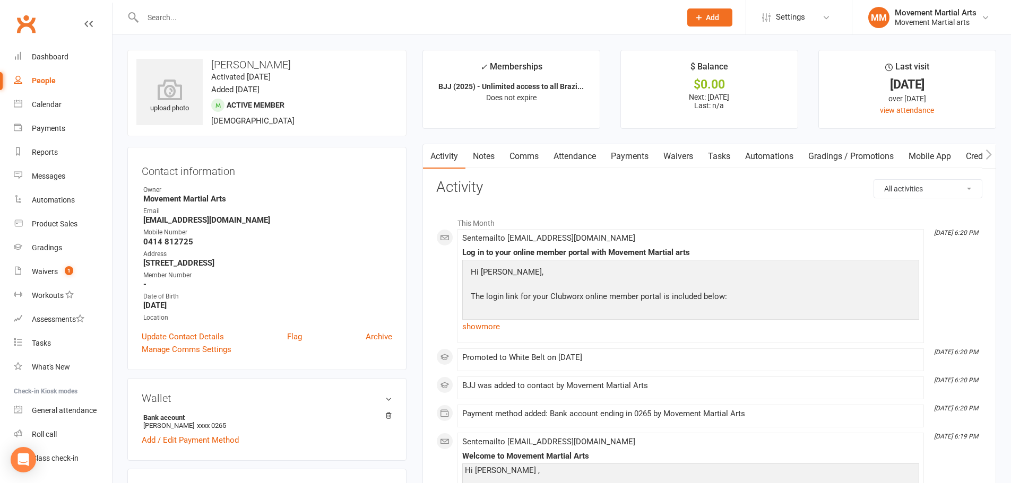
click at [315, 13] on input "text" at bounding box center [407, 17] width 534 height 15
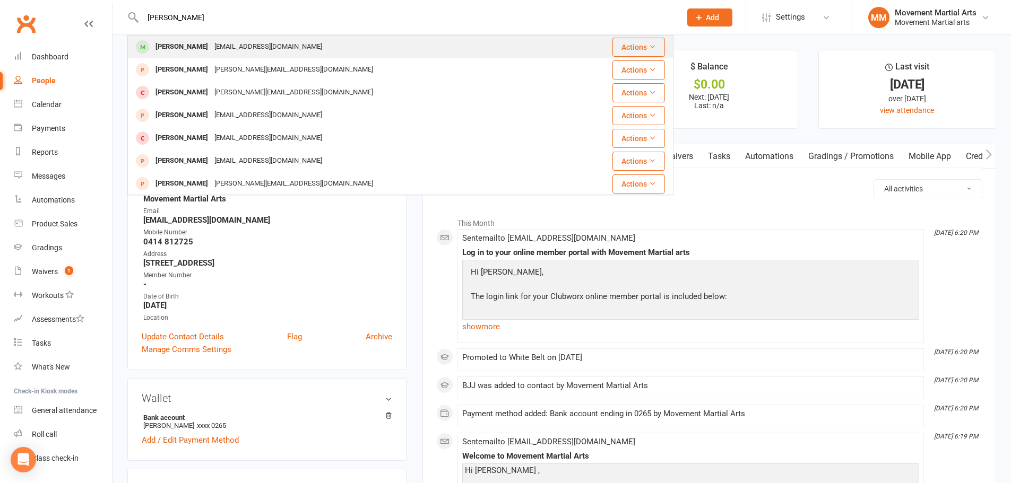
type input "[PERSON_NAME]"
click at [316, 36] on div "[PERSON_NAME] [EMAIL_ADDRESS][DOMAIN_NAME]" at bounding box center [360, 47] width 464 height 22
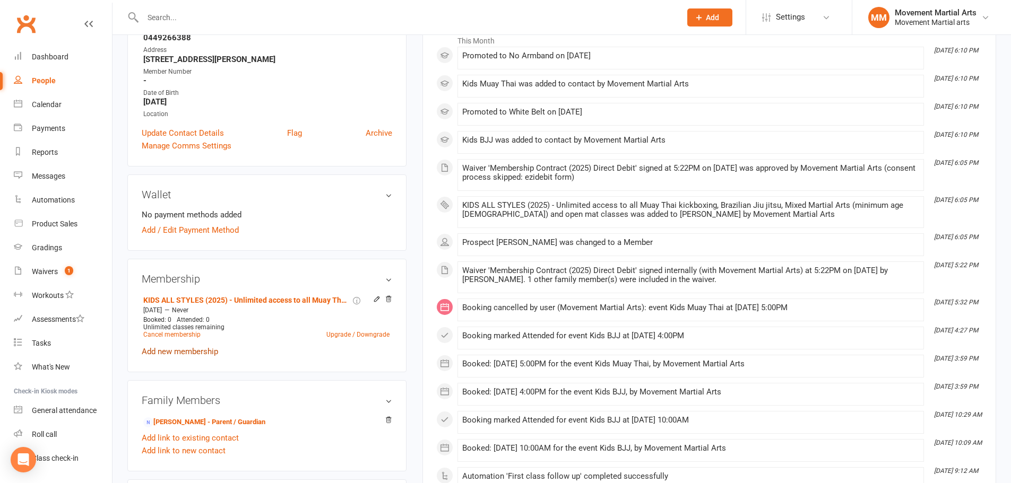
scroll to position [248, 0]
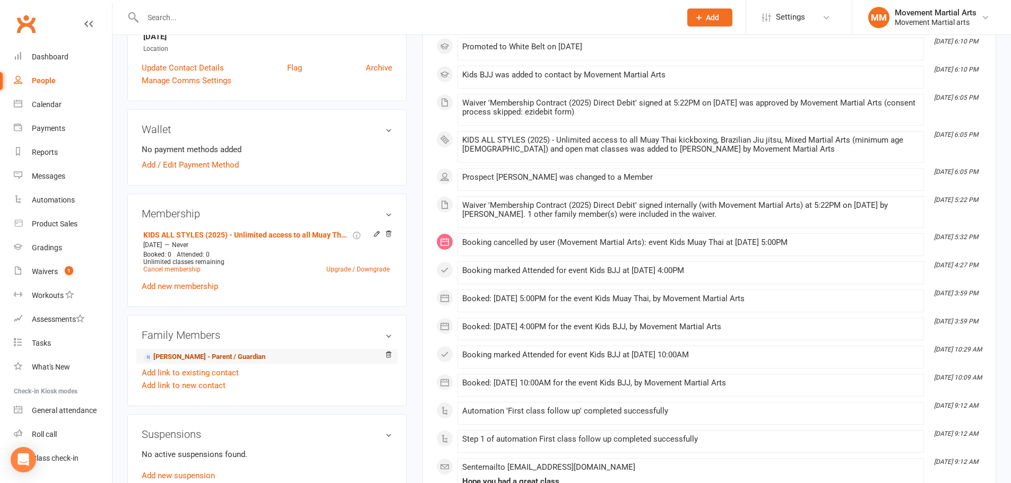
click at [188, 357] on link "[PERSON_NAME] - Parent / Guardian" at bounding box center [204, 357] width 122 height 11
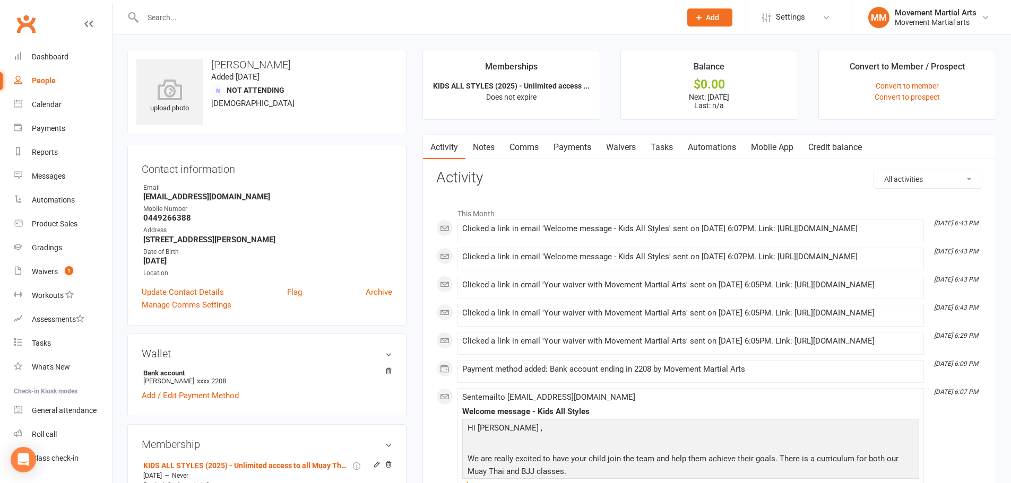
click at [585, 152] on link "Payments" at bounding box center [572, 147] width 53 height 24
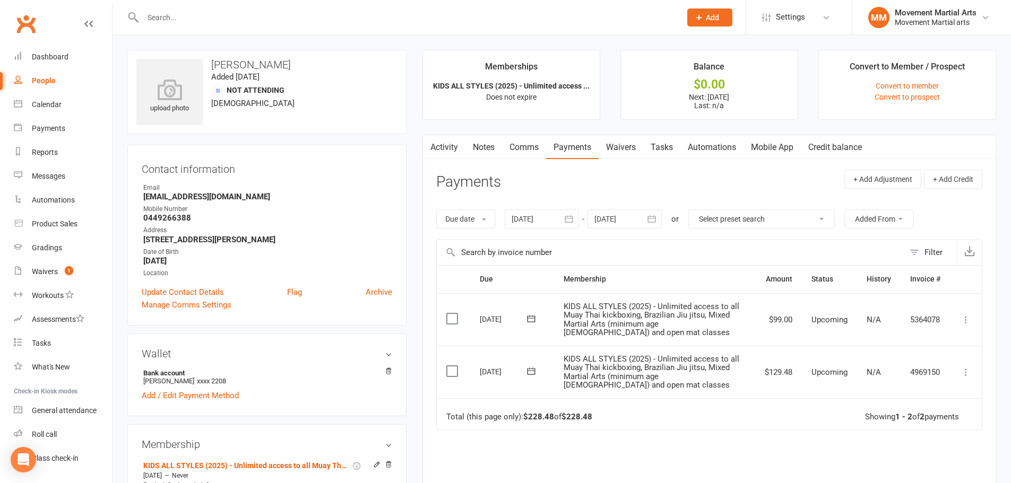
click at [259, 14] on input "text" at bounding box center [407, 17] width 534 height 15
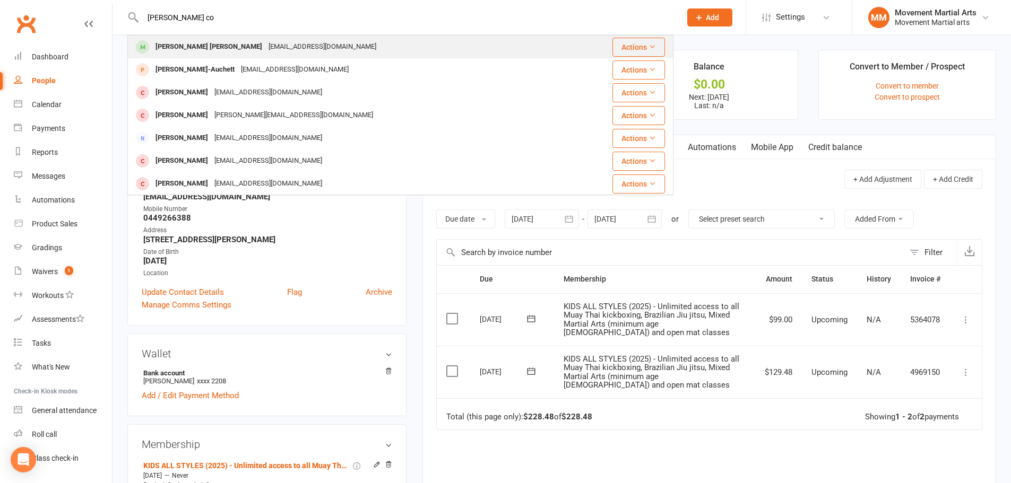
type input "[PERSON_NAME] co"
click at [265, 41] on div "[EMAIL_ADDRESS][DOMAIN_NAME]" at bounding box center [322, 46] width 114 height 15
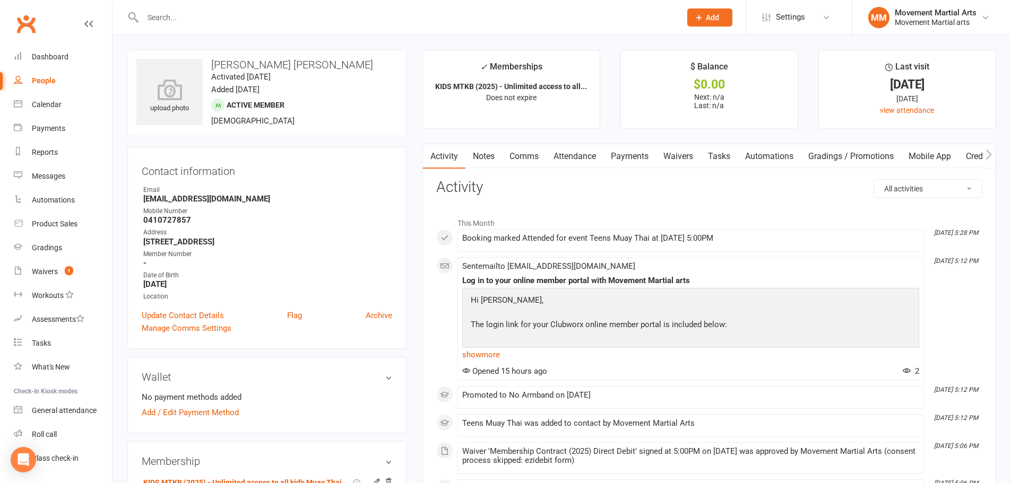
click at [620, 155] on link "Payments" at bounding box center [629, 156] width 53 height 24
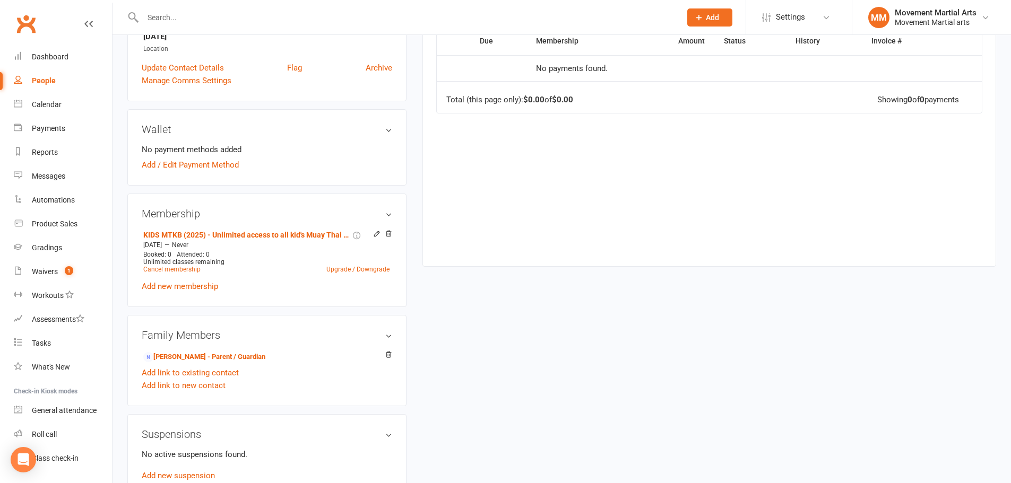
scroll to position [124, 0]
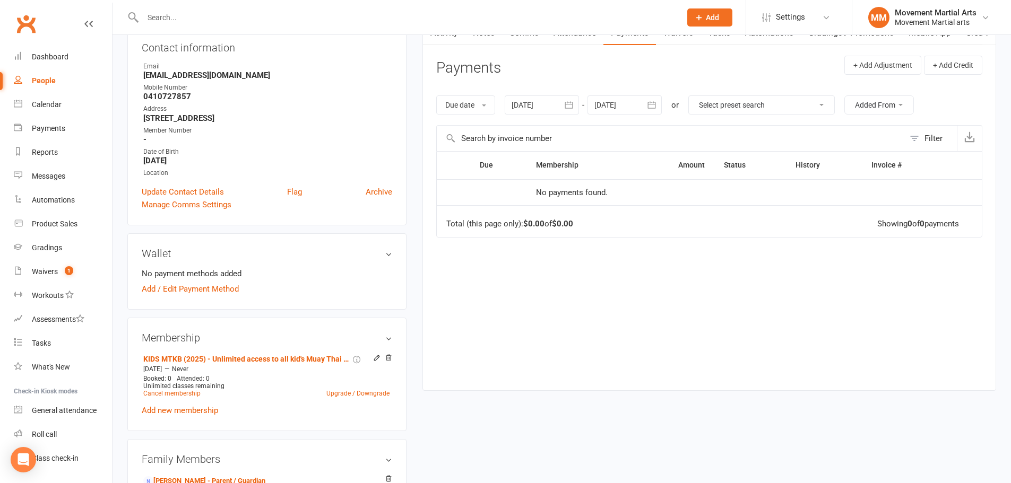
drag, startPoint x: 634, startPoint y: 110, endPoint x: 691, endPoint y: 135, distance: 62.3
click at [633, 111] on div at bounding box center [624, 105] width 74 height 19
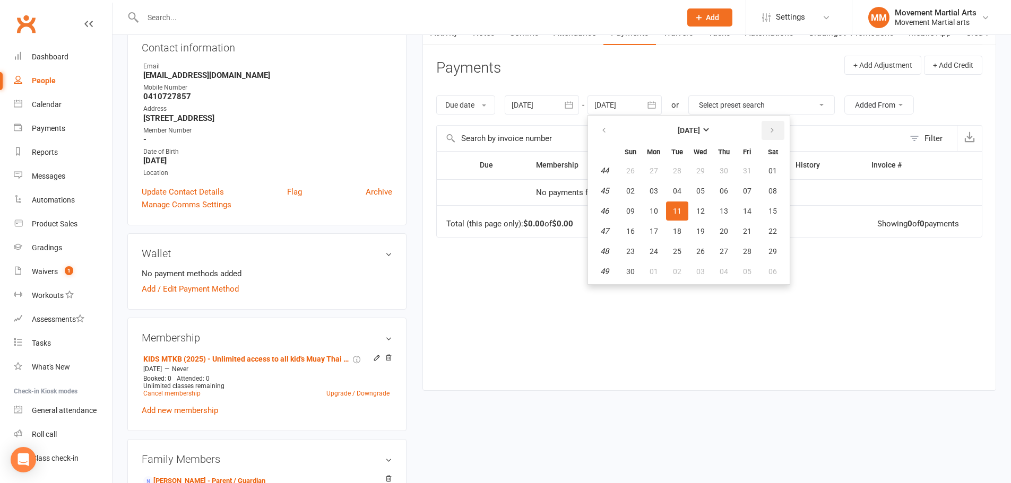
click at [765, 134] on button "button" at bounding box center [772, 130] width 23 height 19
click at [761, 232] on button "28" at bounding box center [772, 231] width 27 height 19
type input "[DATE]"
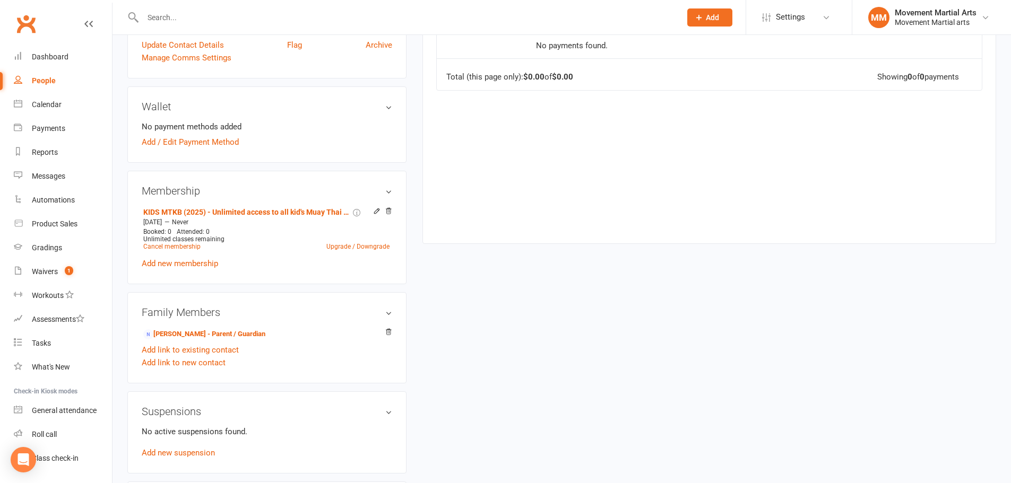
scroll to position [371, 0]
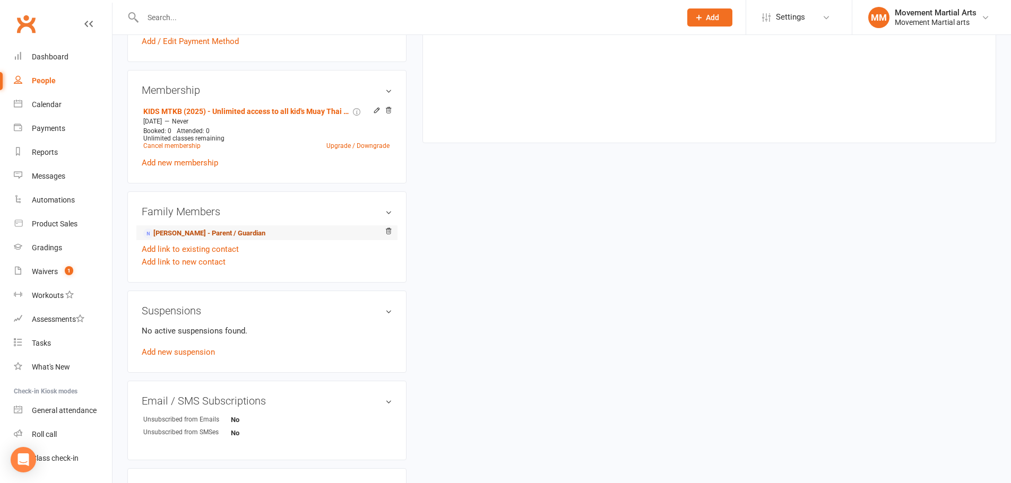
click at [198, 233] on link "[PERSON_NAME] - Parent / Guardian" at bounding box center [204, 233] width 122 height 11
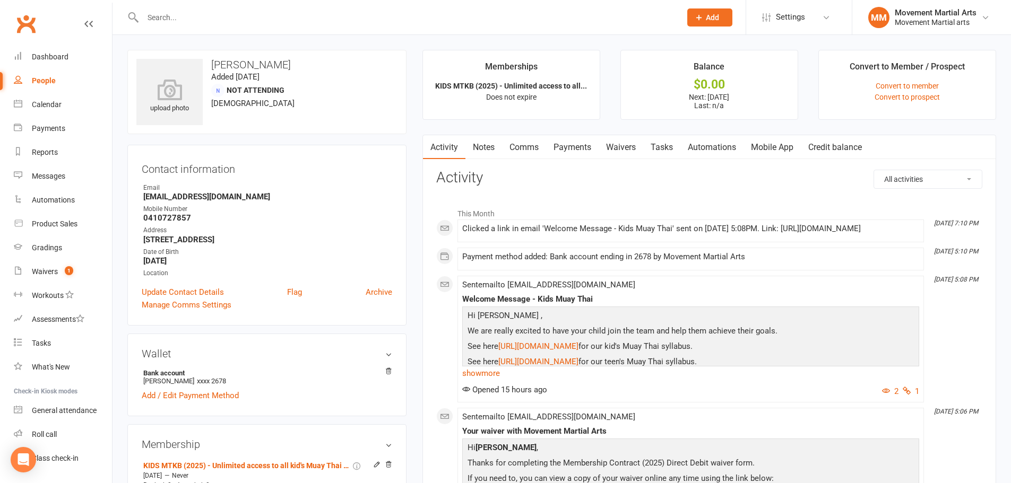
click at [570, 143] on link "Payments" at bounding box center [572, 147] width 53 height 24
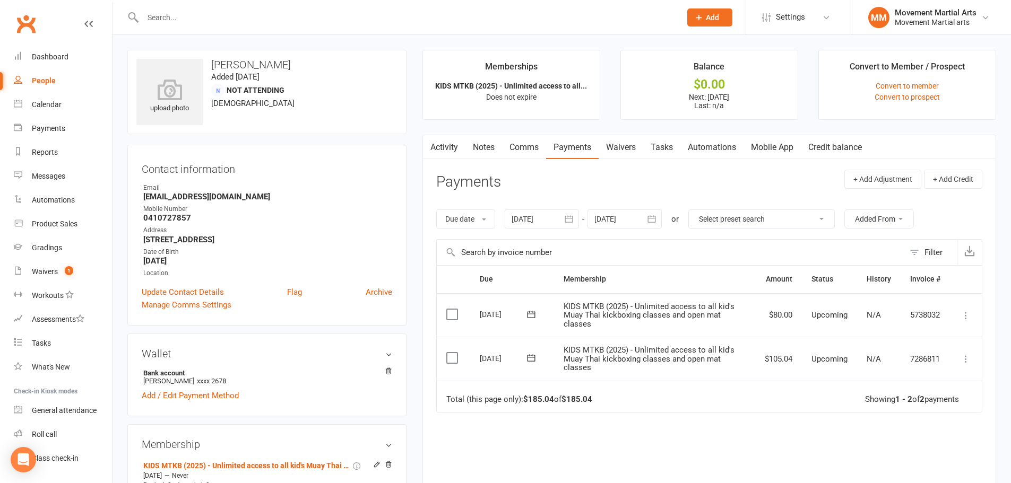
click at [620, 226] on div at bounding box center [624, 219] width 74 height 19
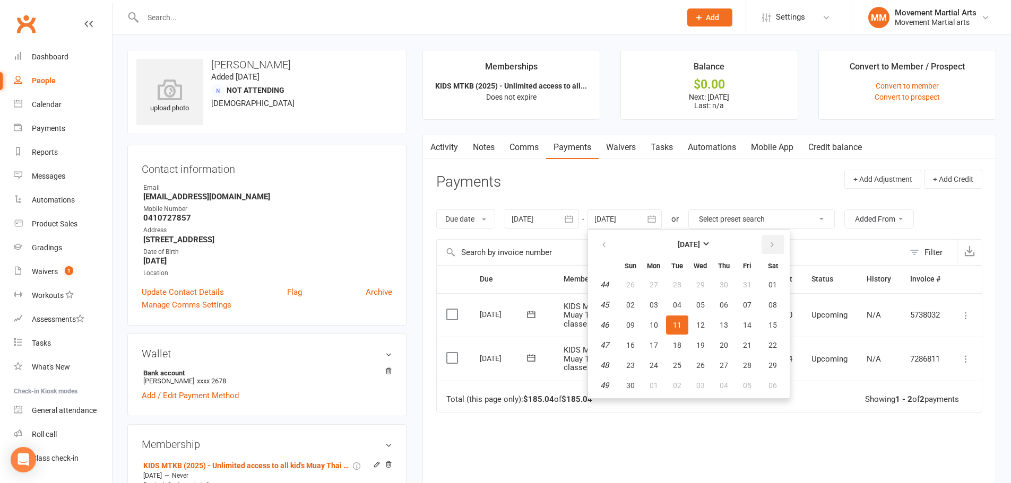
click at [771, 249] on icon "button" at bounding box center [771, 245] width 7 height 8
click at [778, 344] on button "28" at bounding box center [772, 345] width 27 height 19
type input "[DATE]"
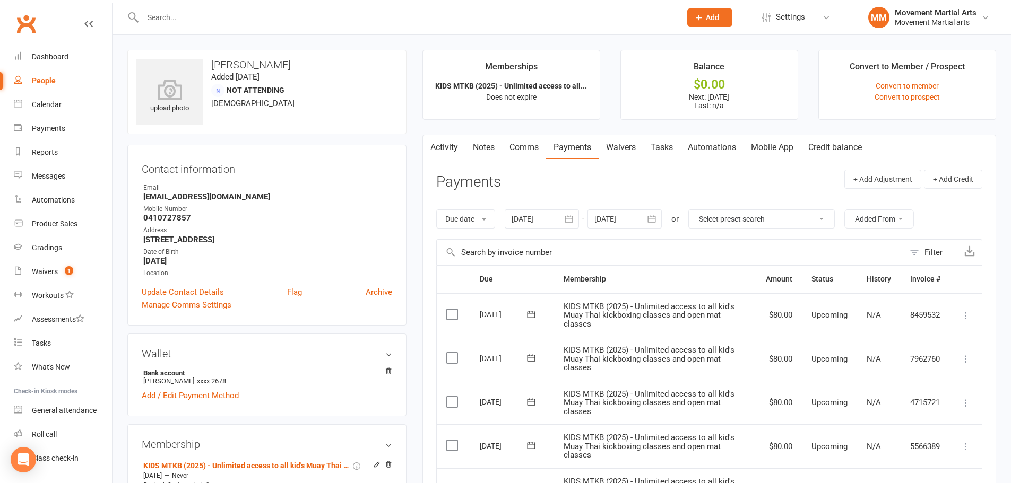
click at [256, 29] on div at bounding box center [400, 17] width 546 height 34
click at [254, 20] on input "text" at bounding box center [407, 17] width 534 height 15
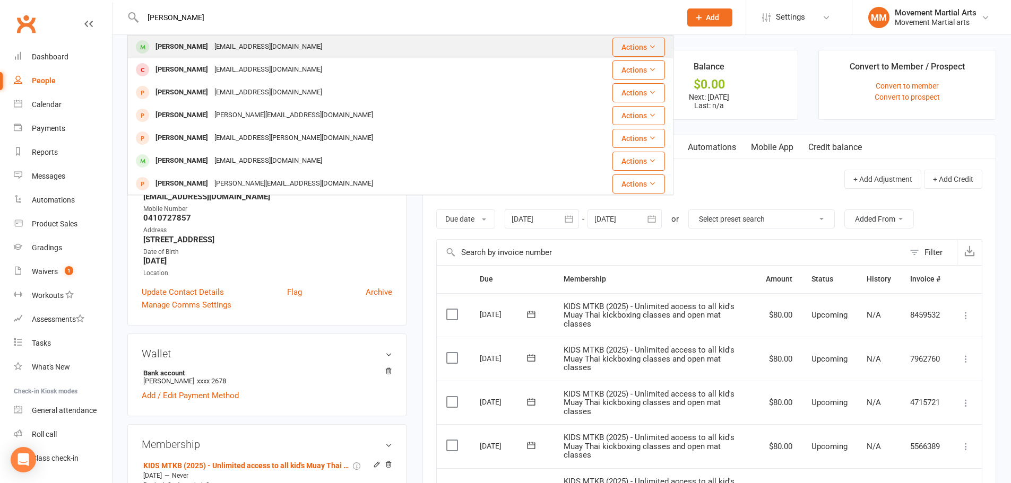
type input "[PERSON_NAME]"
click at [257, 47] on div "[EMAIL_ADDRESS][DOMAIN_NAME]" at bounding box center [268, 46] width 114 height 15
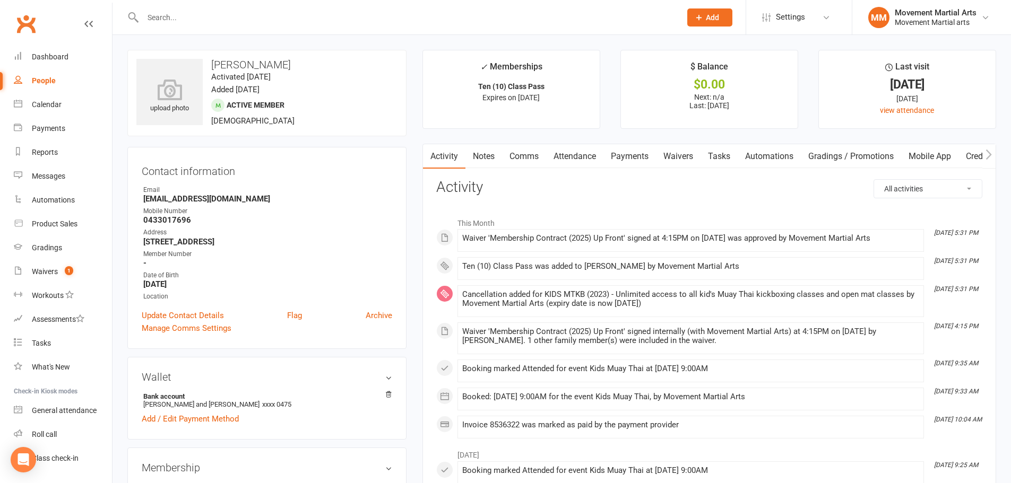
click at [645, 160] on link "Payments" at bounding box center [629, 156] width 53 height 24
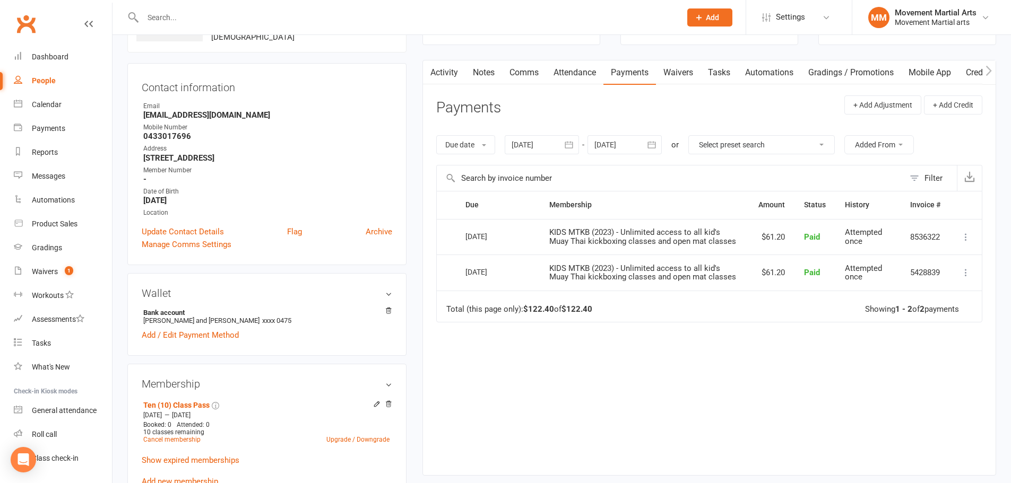
scroll to position [124, 0]
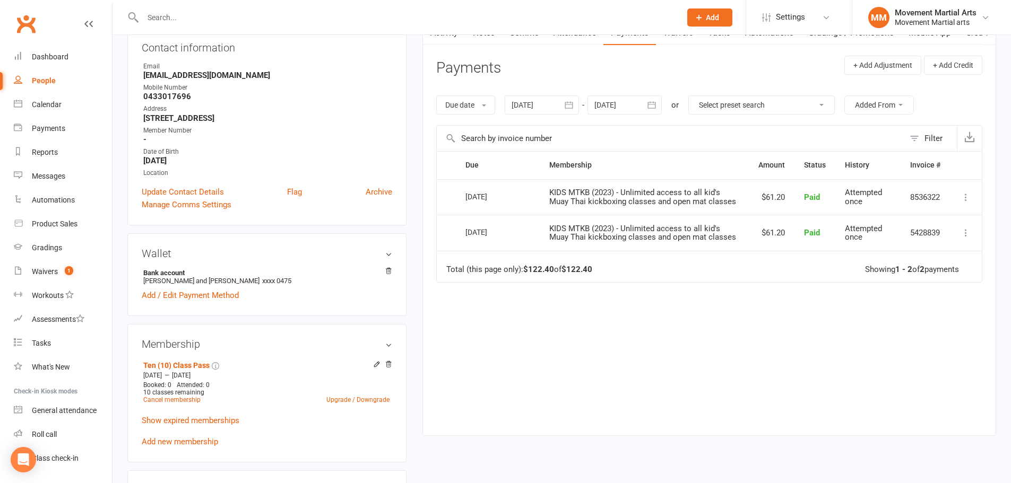
click at [625, 108] on div at bounding box center [624, 105] width 74 height 19
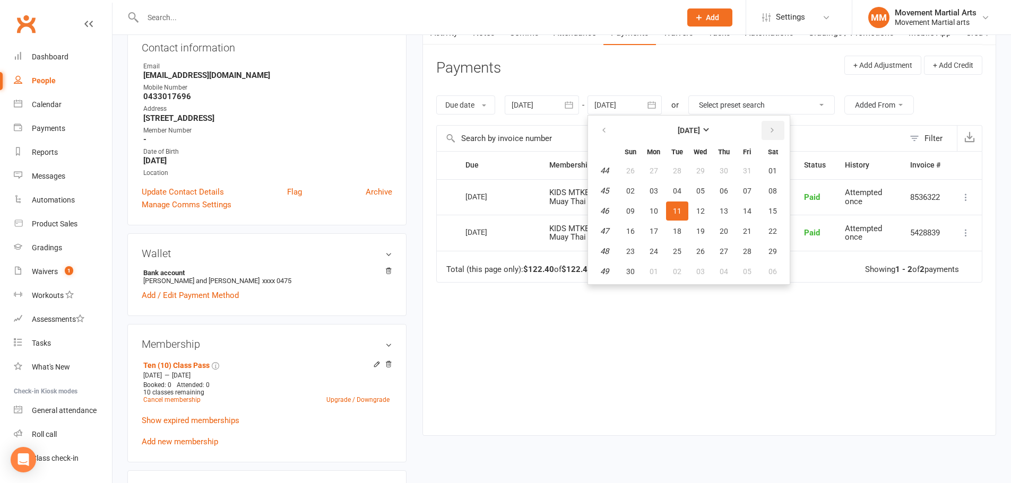
click at [768, 136] on button "button" at bounding box center [772, 130] width 23 height 19
click at [770, 229] on span "28" at bounding box center [772, 231] width 8 height 8
type input "[DATE]"
